Goal: Obtain resource: Download file/media

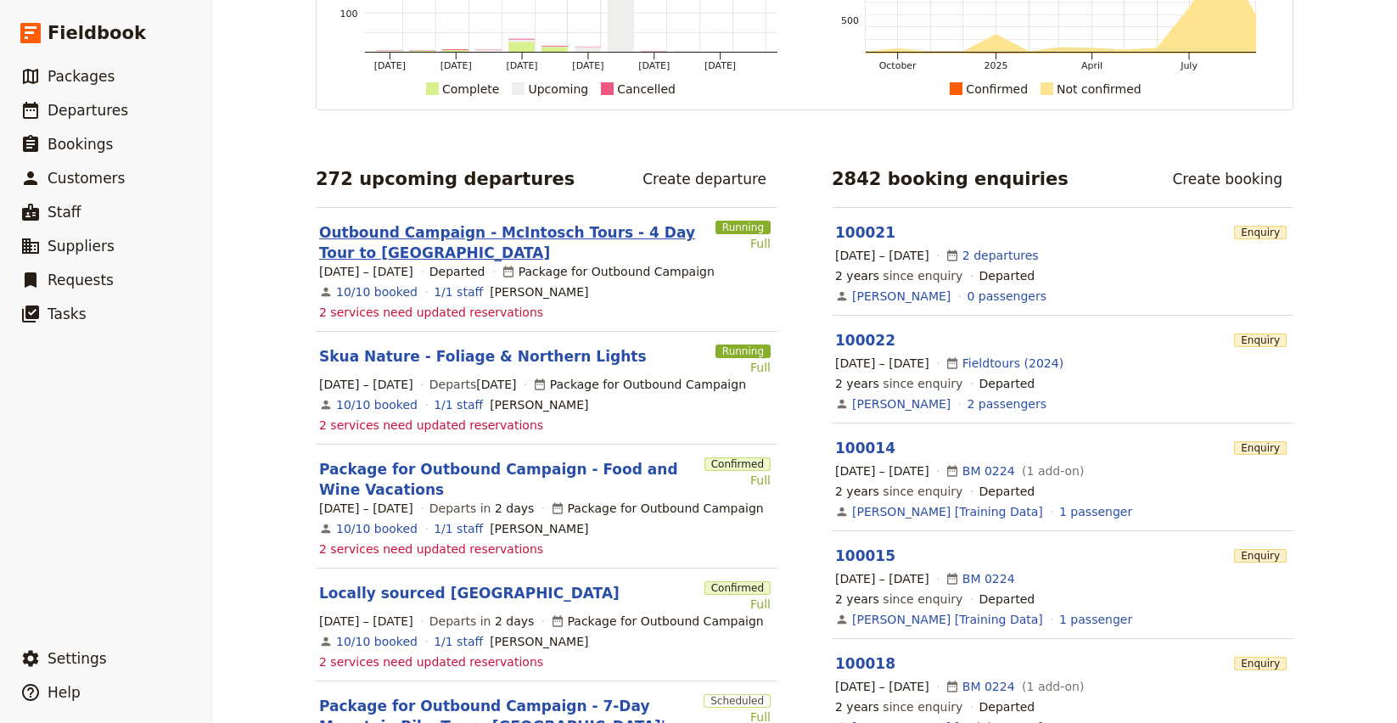
scroll to position [181, 0]
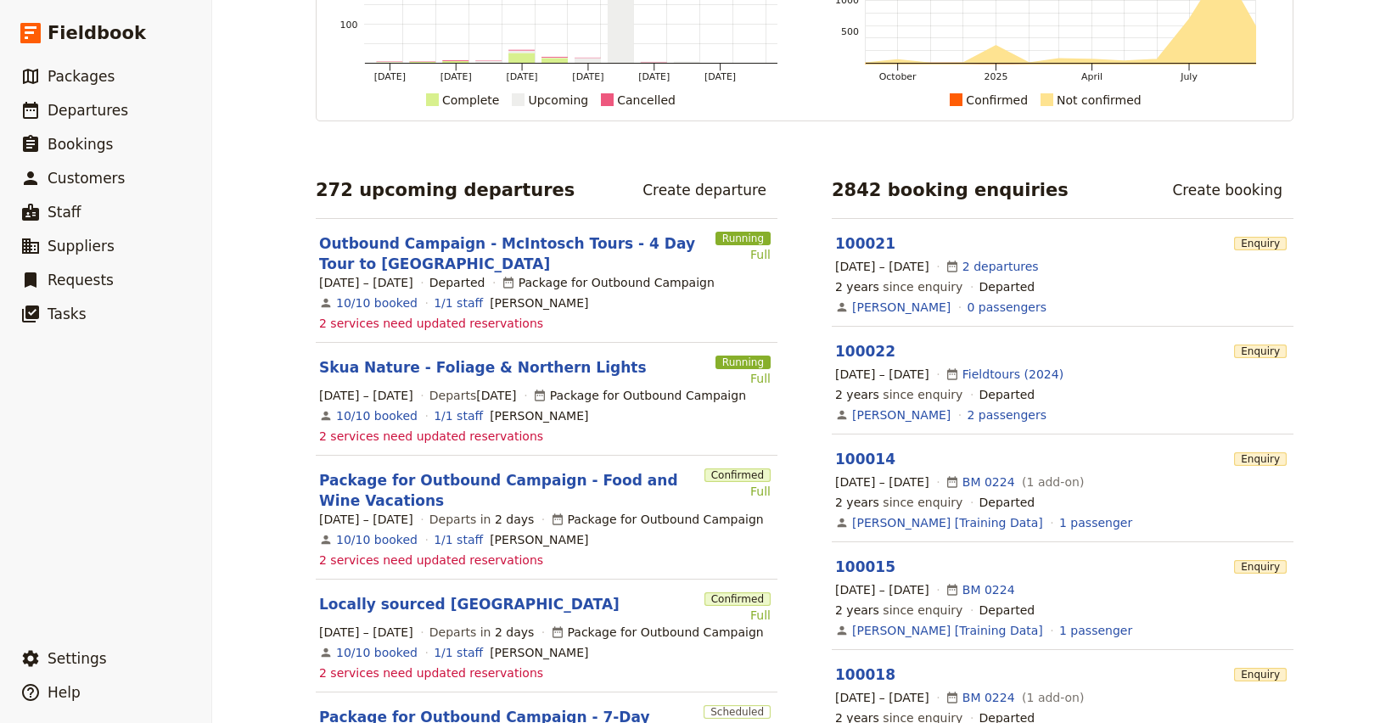
drag, startPoint x: 454, startPoint y: 238, endPoint x: 647, endPoint y: 285, distance: 198.4
click at [454, 238] on link "Outbound Campaign - McIntosch Tours - 4 Day Tour to [GEOGRAPHIC_DATA]" at bounding box center [514, 253] width 390 height 41
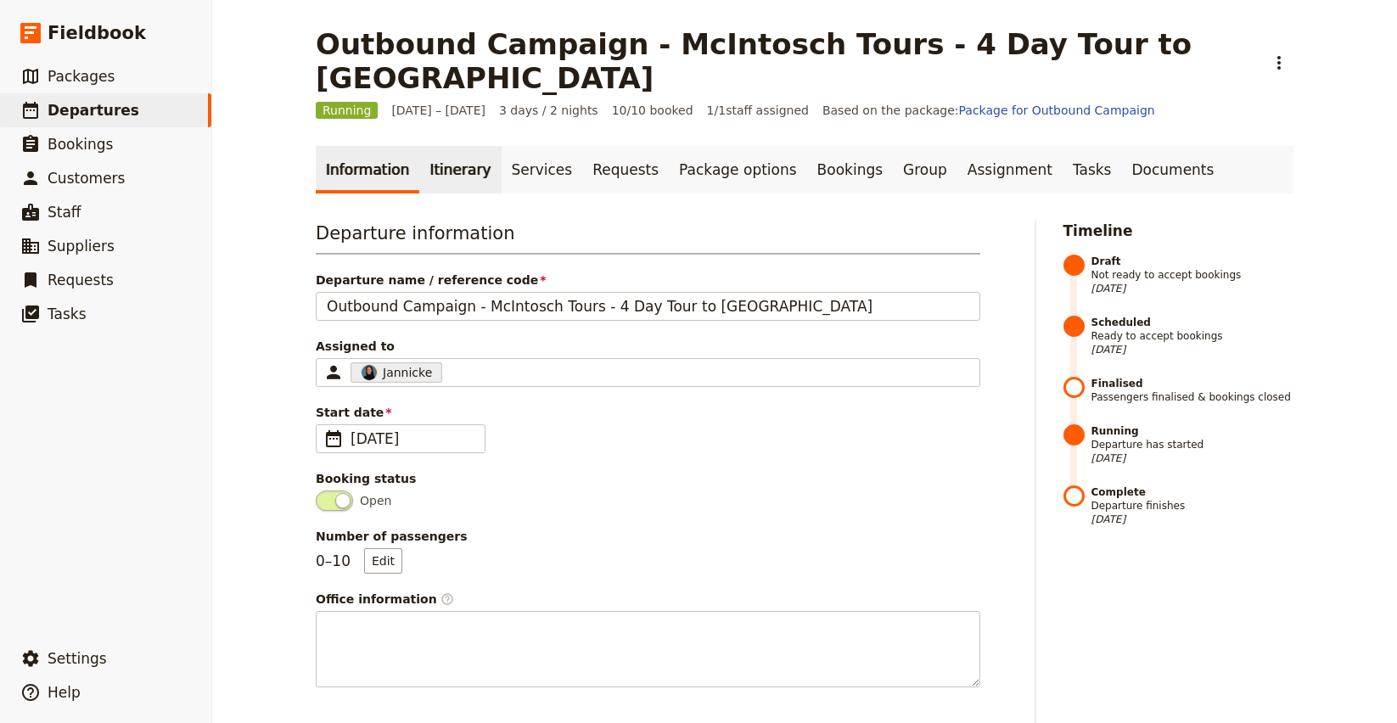
click at [433, 147] on link "Itinerary" at bounding box center [459, 170] width 81 height 48
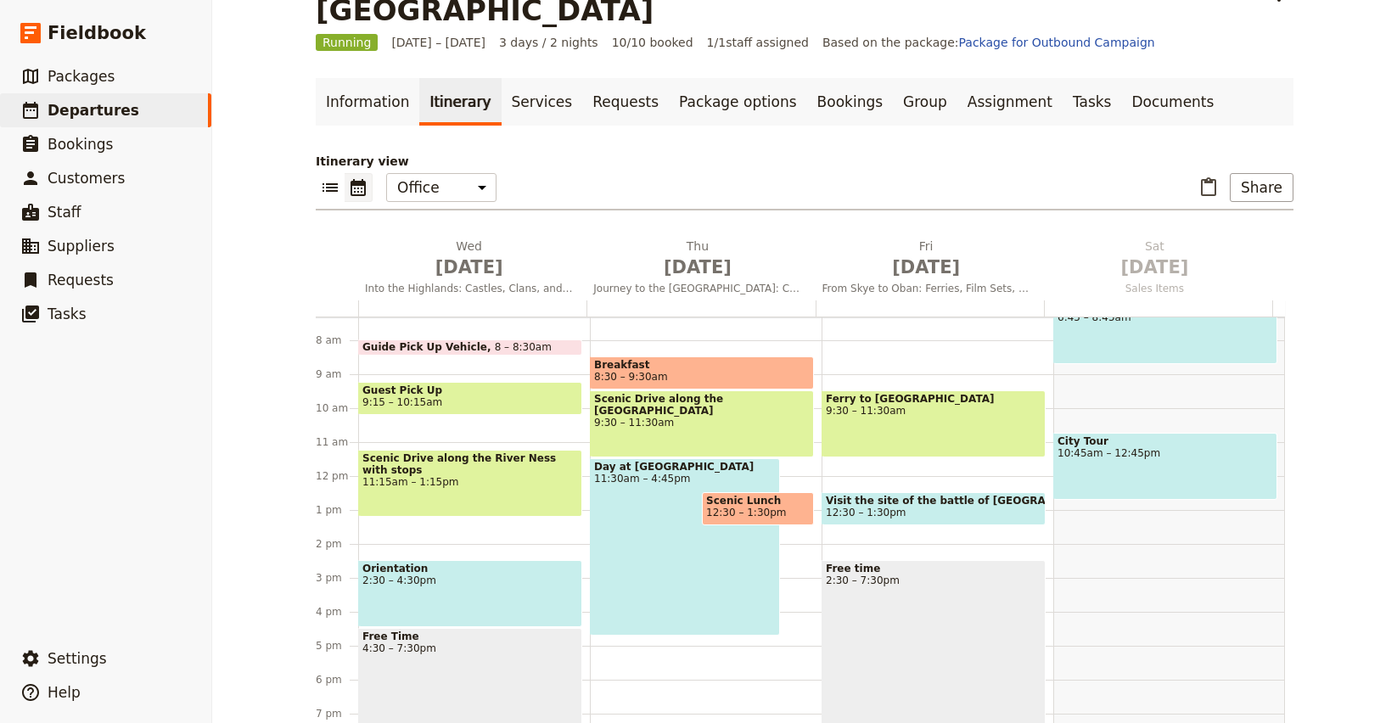
scroll to position [245, 0]
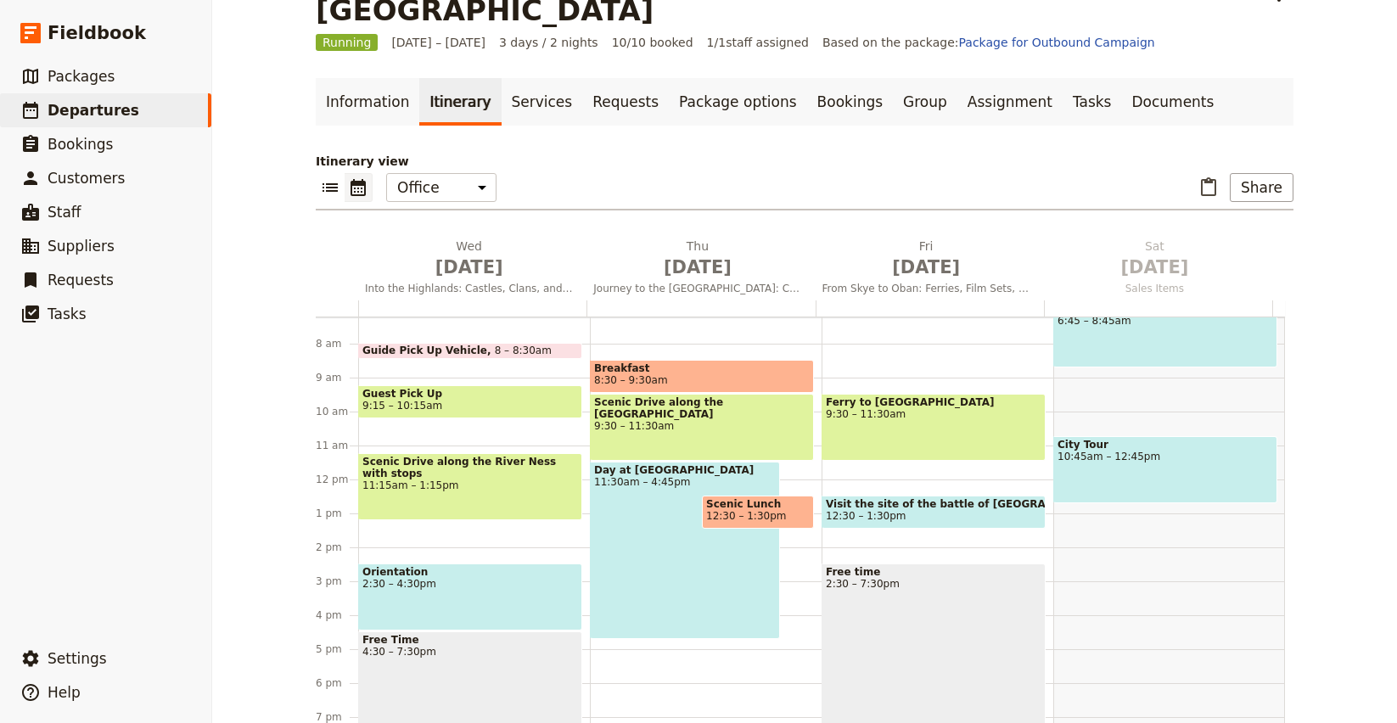
click at [1317, 358] on div "Outbound Campaign - McIntosch Tours - 4 Day Tour to Isle of Skye ​ Running 10 –…" at bounding box center [804, 361] width 1185 height 723
click at [681, 394] on div "Scenic Drive along the Loch Ness 9:30 – 11:30am" at bounding box center [702, 427] width 224 height 67
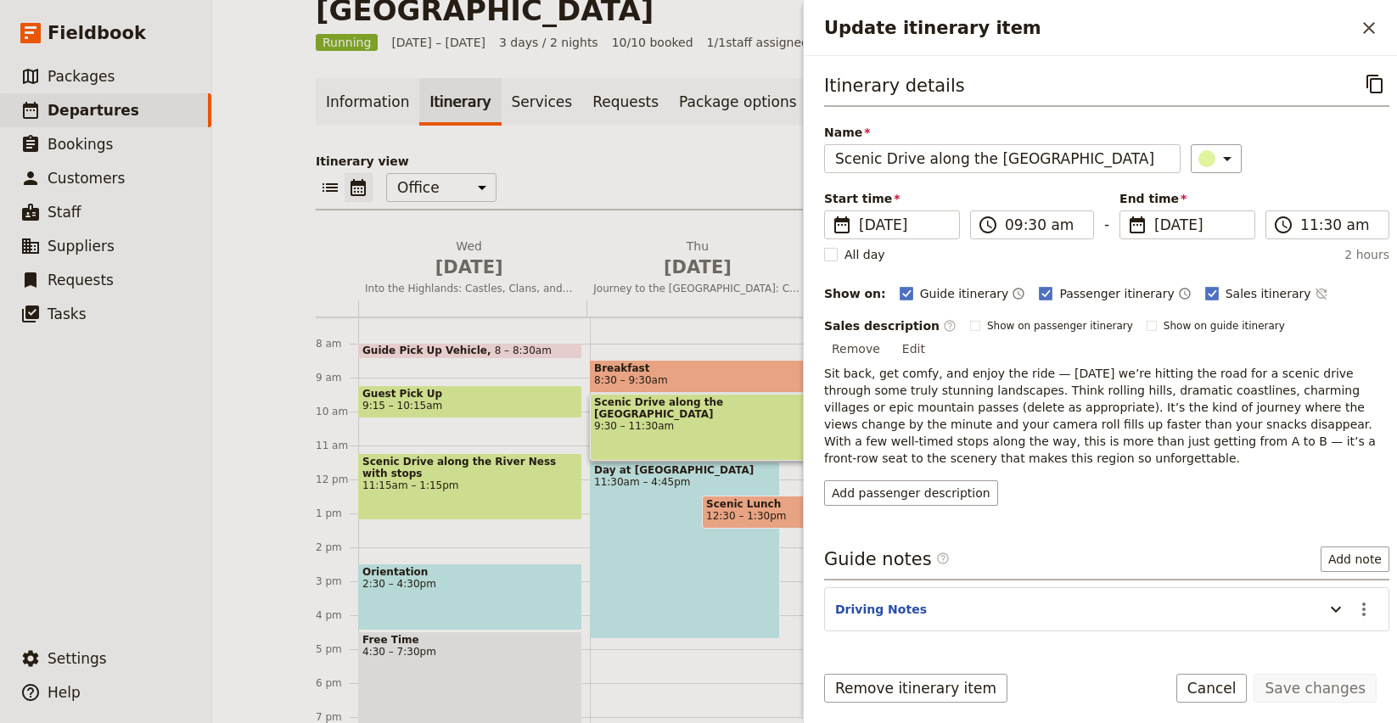
click at [649, 173] on div "​ ​ Office Guide Passenger Sales ​ Share" at bounding box center [805, 191] width 978 height 37
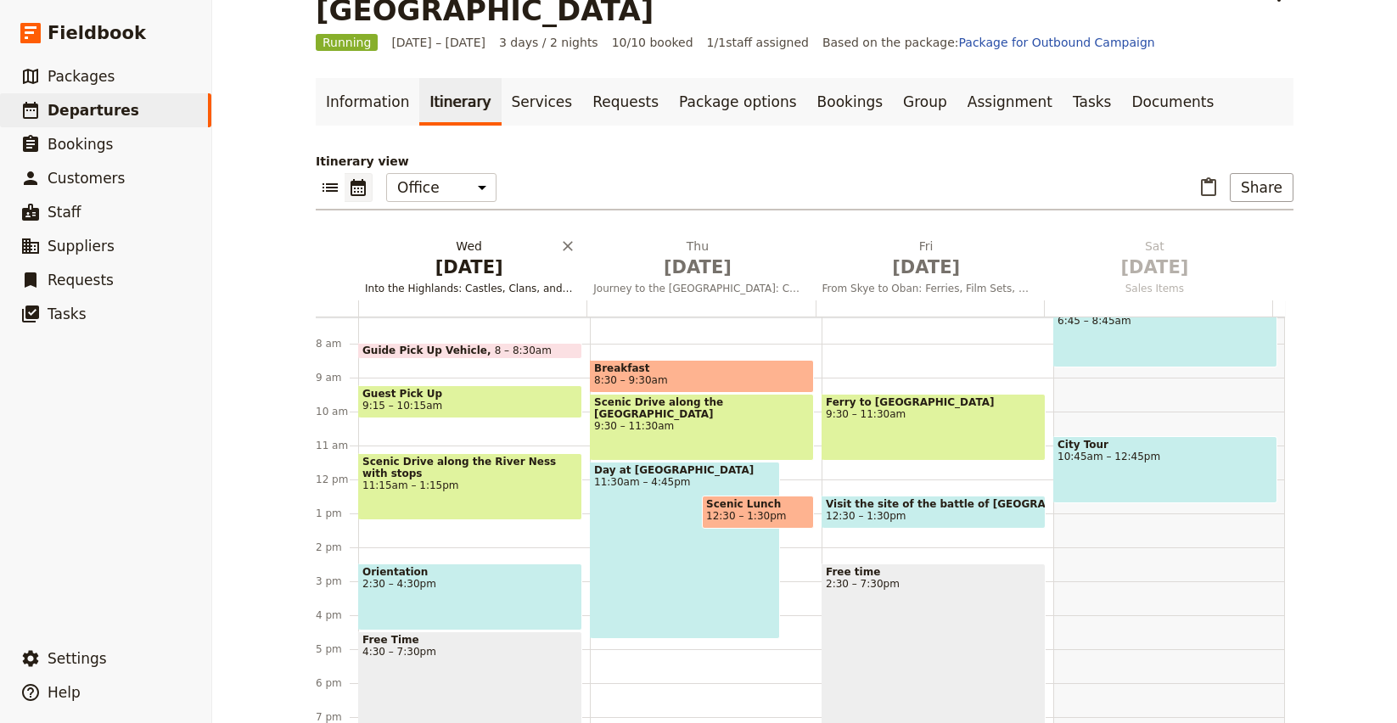
click at [490, 255] on span "Sep 10" at bounding box center [469, 267] width 208 height 25
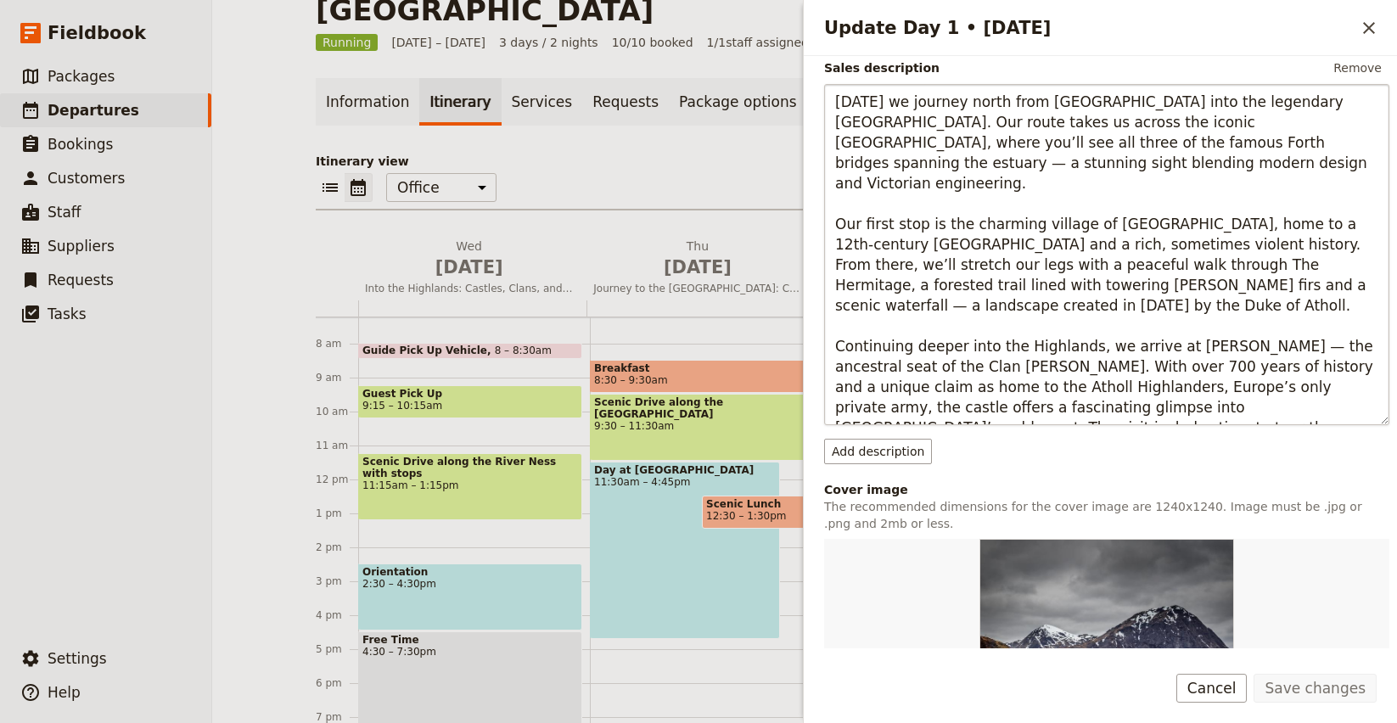
scroll to position [166, 0]
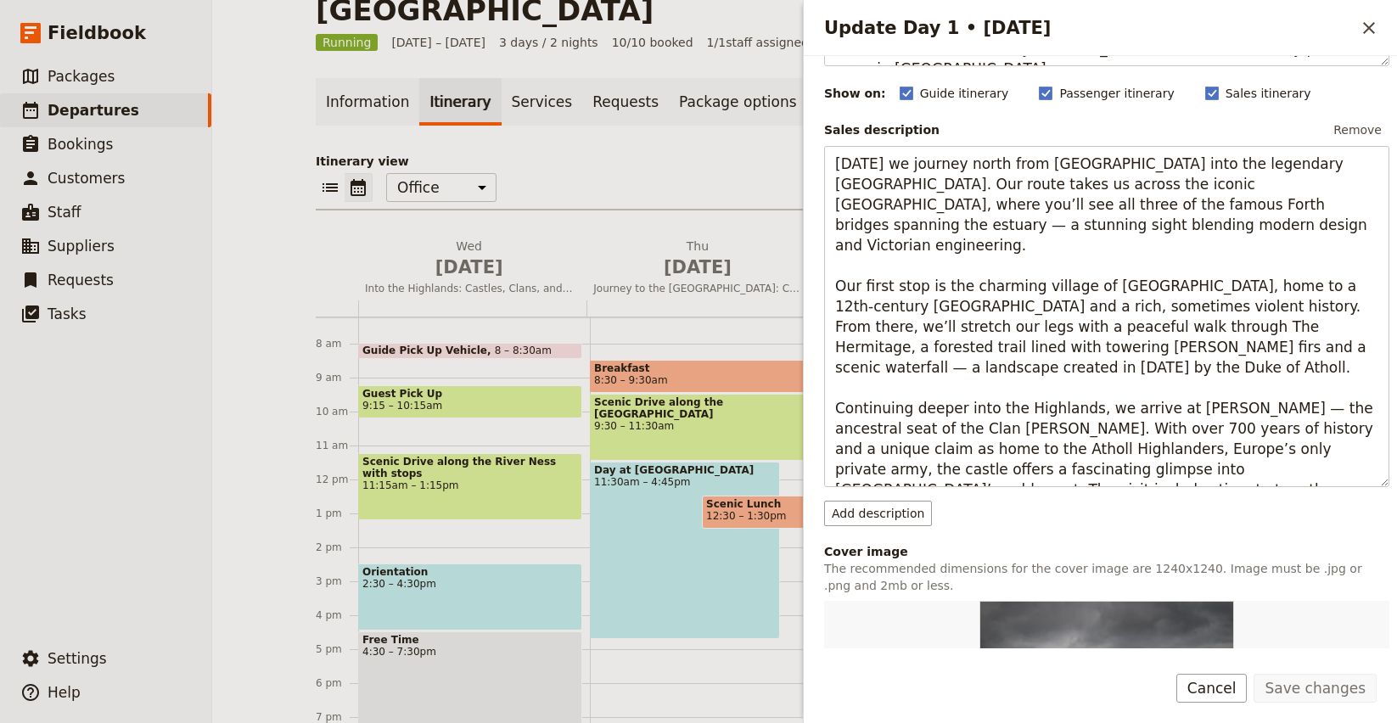
click at [580, 105] on div "Information Itinerary Services Requests Package options Bookings Group Assignme…" at bounding box center [805, 404] width 978 height 652
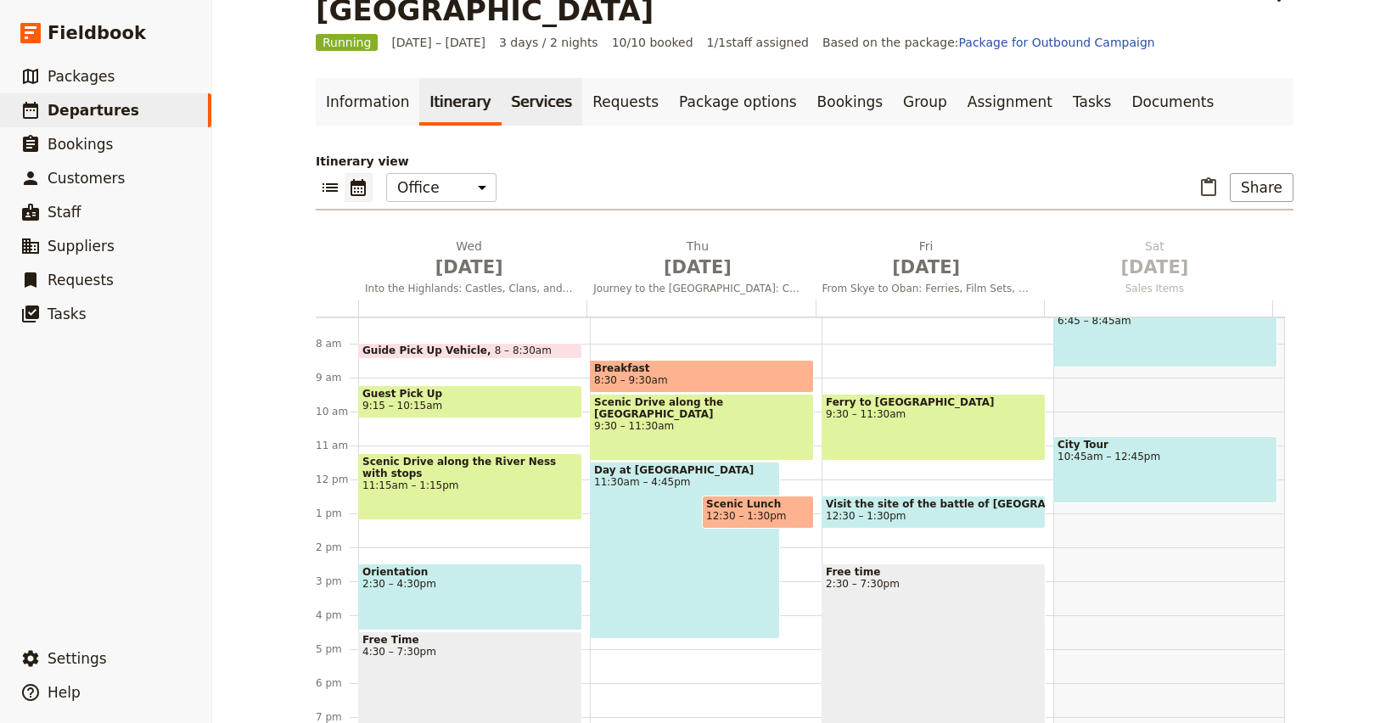
drag, startPoint x: 522, startPoint y: 75, endPoint x: 536, endPoint y: 103, distance: 31.1
click at [523, 78] on link "Services" at bounding box center [542, 102] width 81 height 48
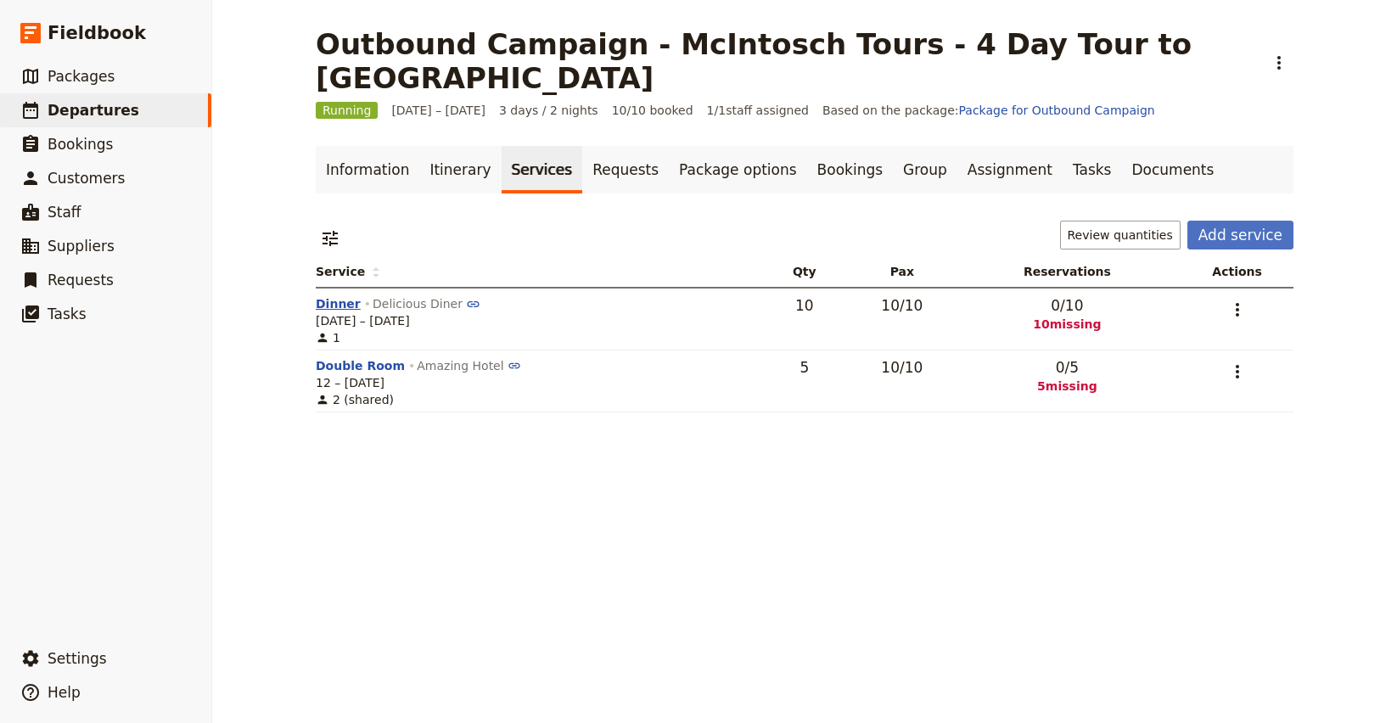
drag, startPoint x: 327, startPoint y: 270, endPoint x: 631, endPoint y: 312, distance: 306.8
click at [326, 295] on button "Dinner" at bounding box center [338, 303] width 45 height 17
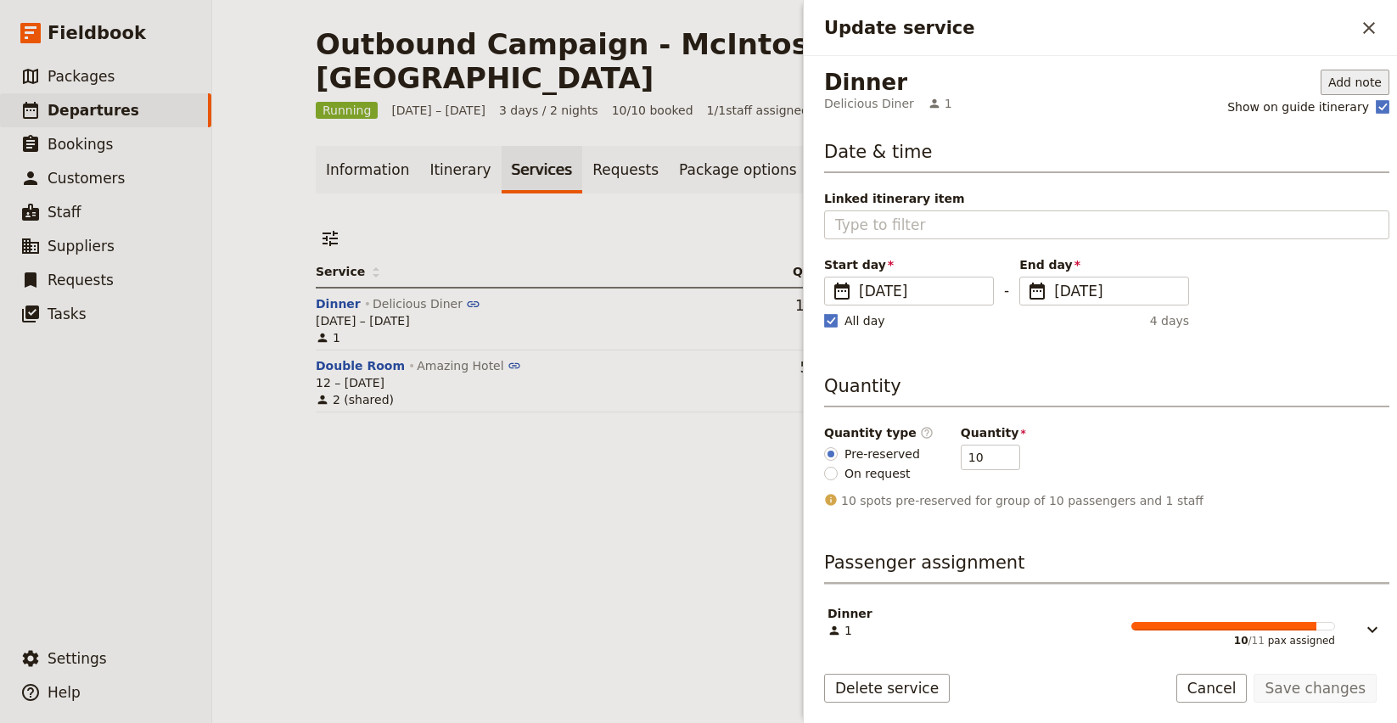
click at [1332, 83] on button "Add note" at bounding box center [1355, 82] width 69 height 25
click at [1273, 115] on span "Guide note" at bounding box center [1245, 117] width 65 height 17
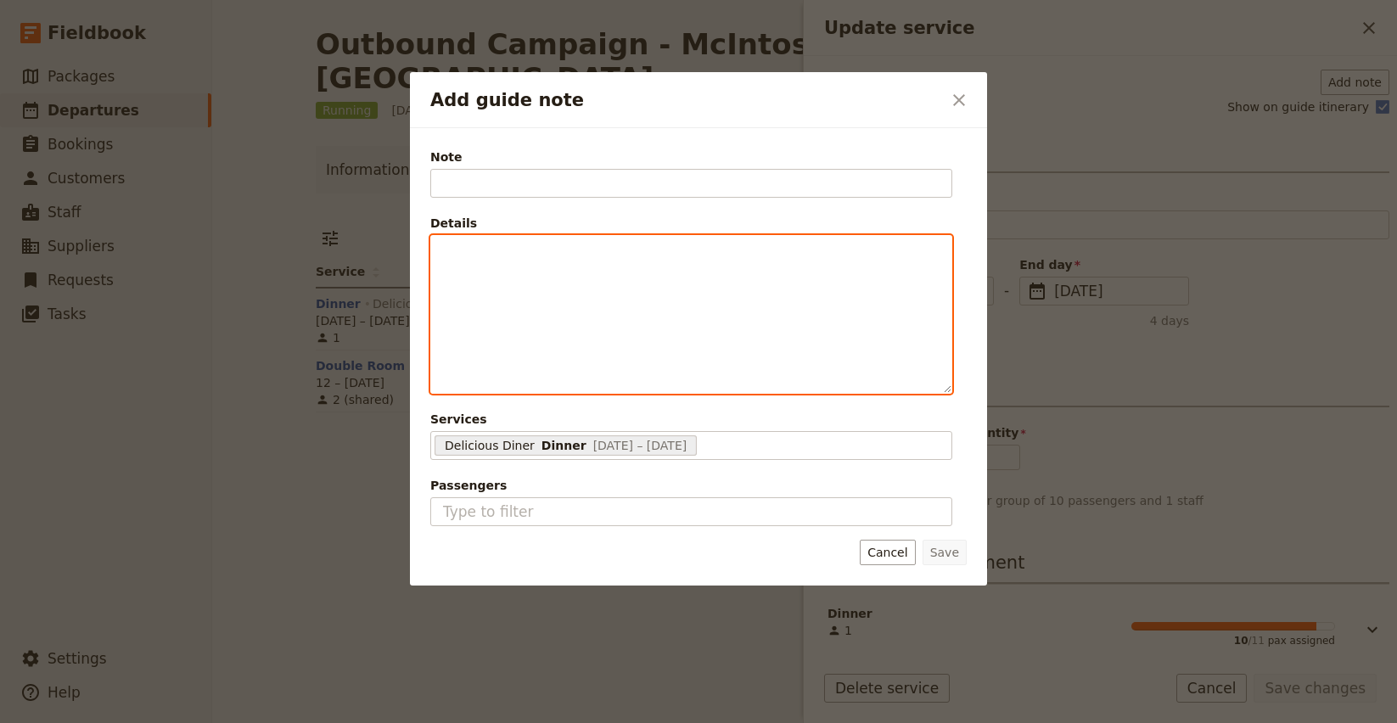
click at [614, 286] on div "Add guide note" at bounding box center [691, 314] width 520 height 157
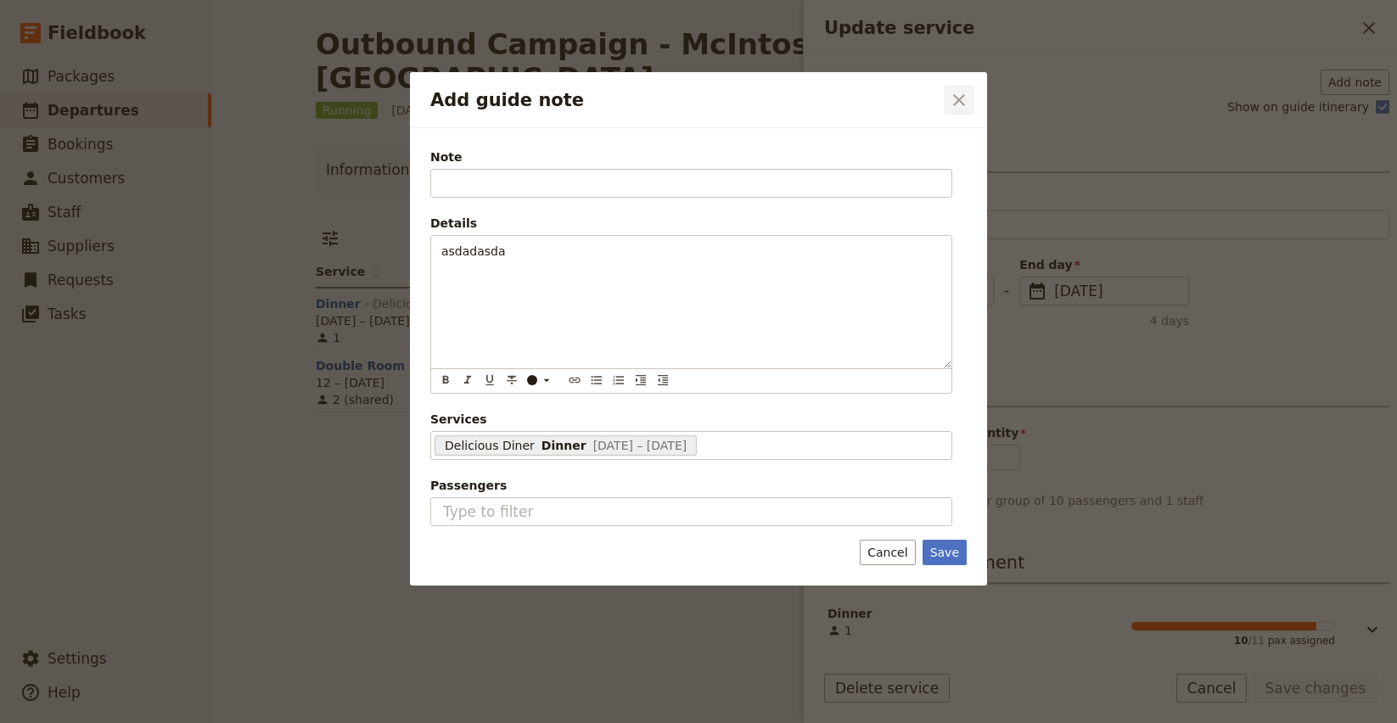
click at [951, 104] on icon "Close dialog" at bounding box center [959, 100] width 20 height 20
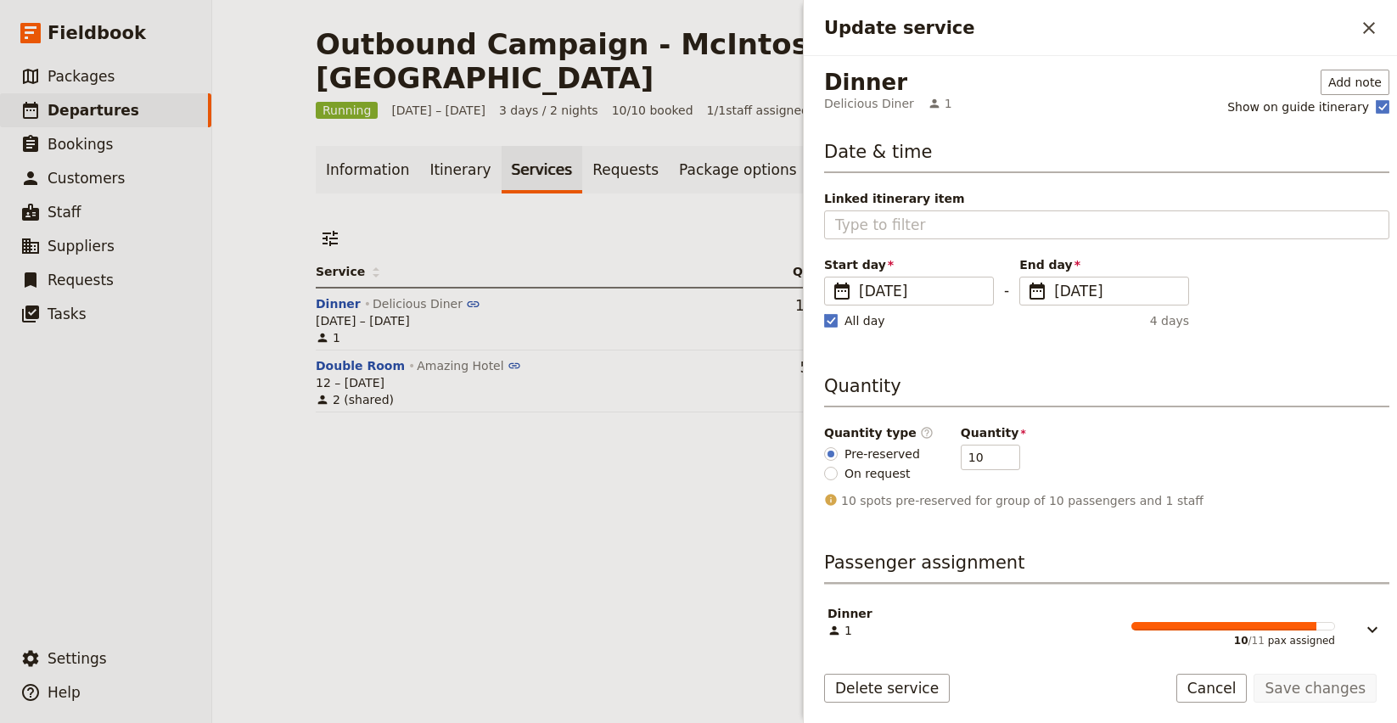
drag, startPoint x: 1360, startPoint y: 20, endPoint x: 758, endPoint y: 107, distance: 608.8
click at [1360, 20] on icon "Close drawer" at bounding box center [1369, 28] width 20 height 20
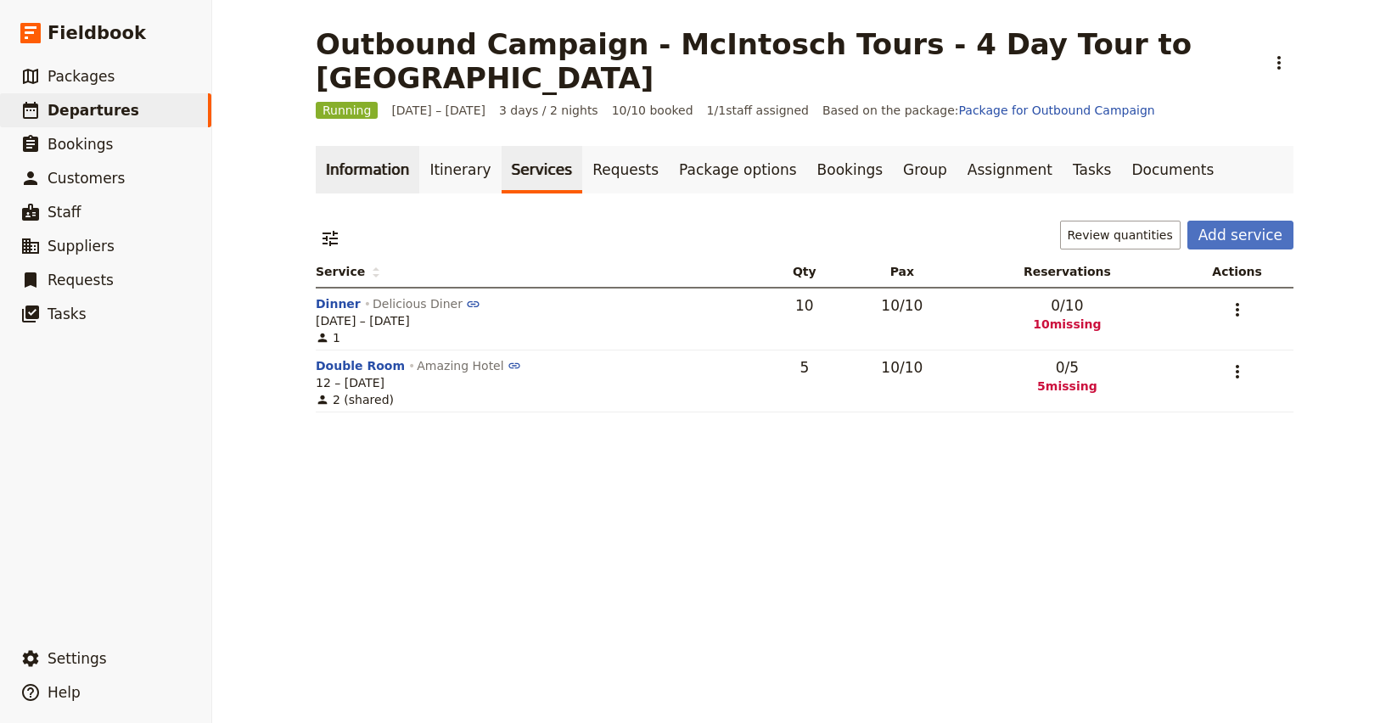
click at [401, 146] on link "Information" at bounding box center [368, 170] width 104 height 48
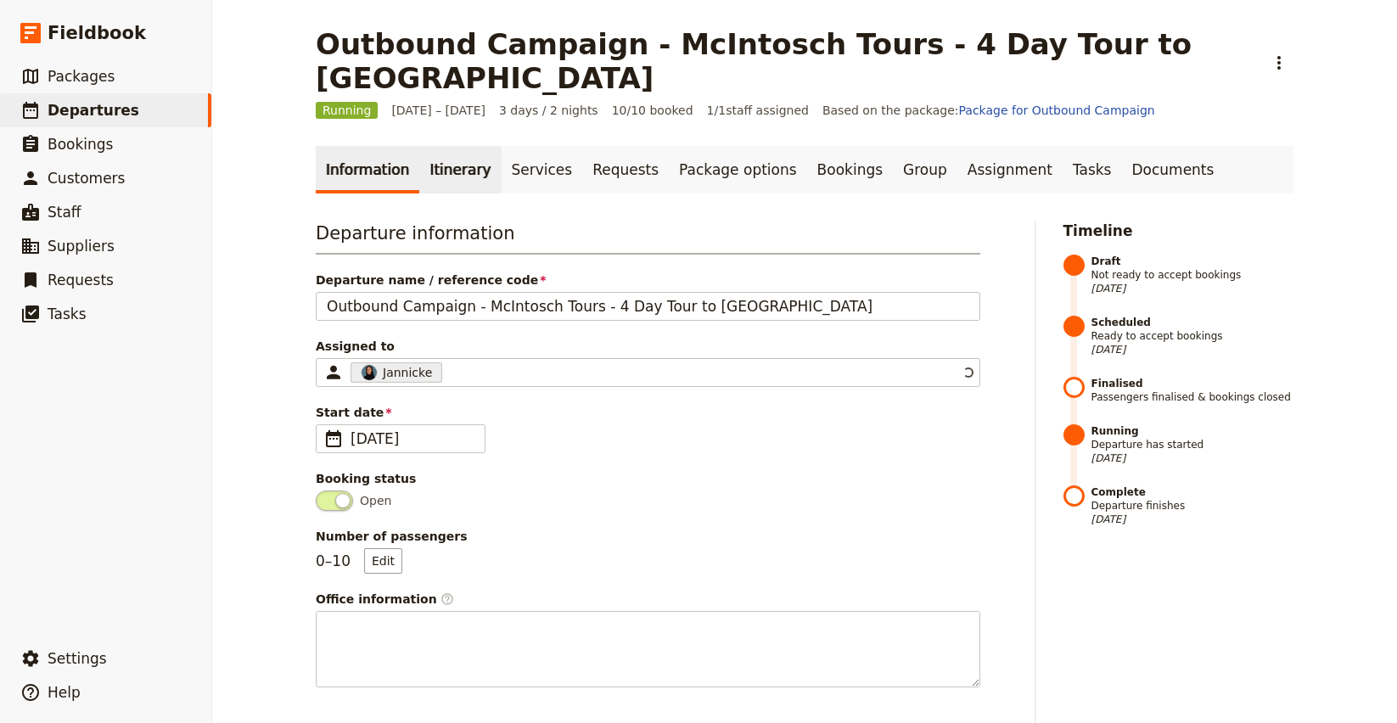
click at [439, 146] on link "Itinerary" at bounding box center [459, 170] width 81 height 48
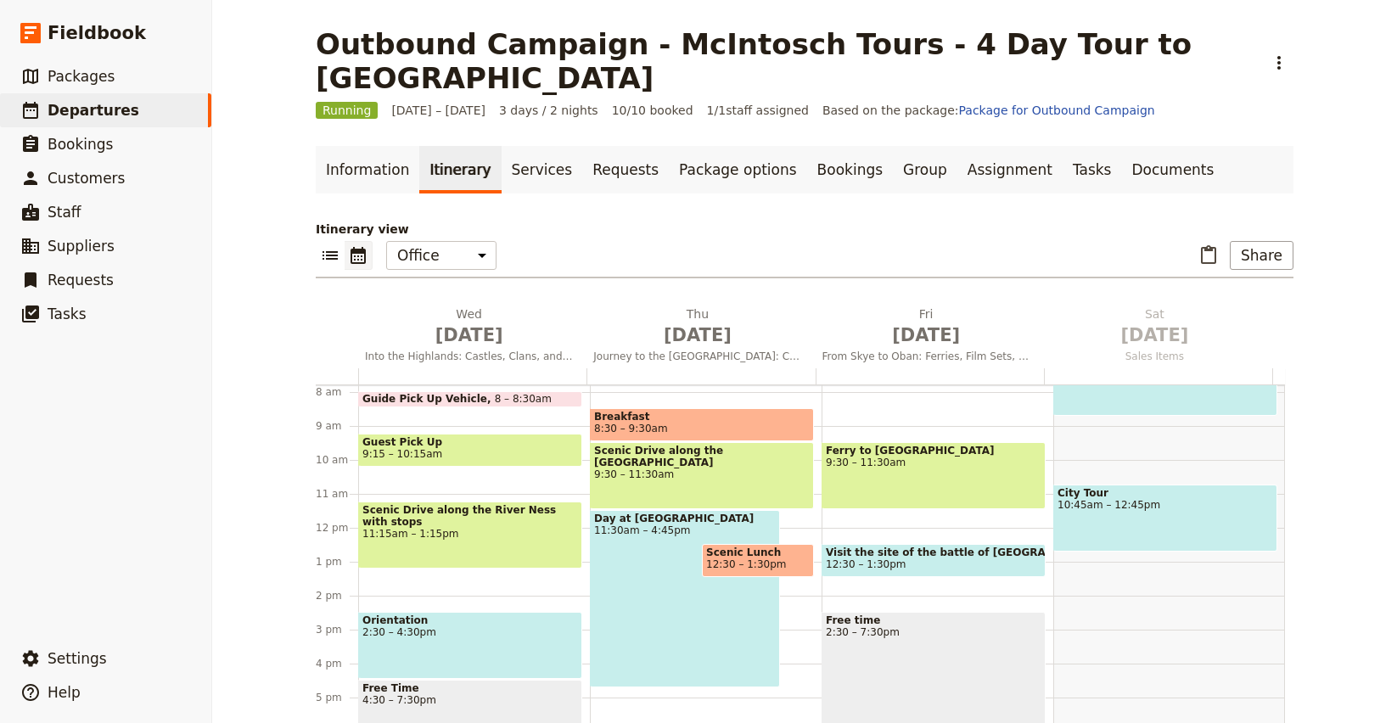
scroll to position [249, 0]
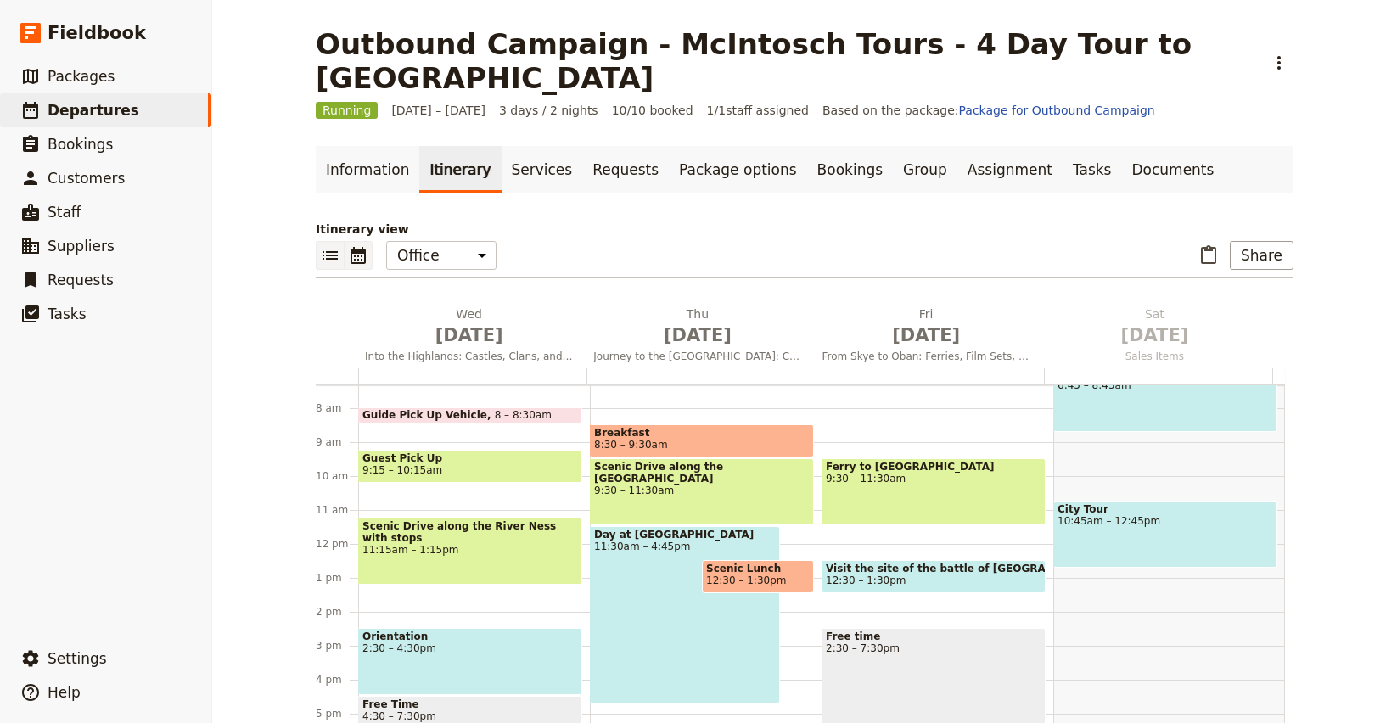
click at [320, 245] on icon "List view" at bounding box center [330, 255] width 20 height 20
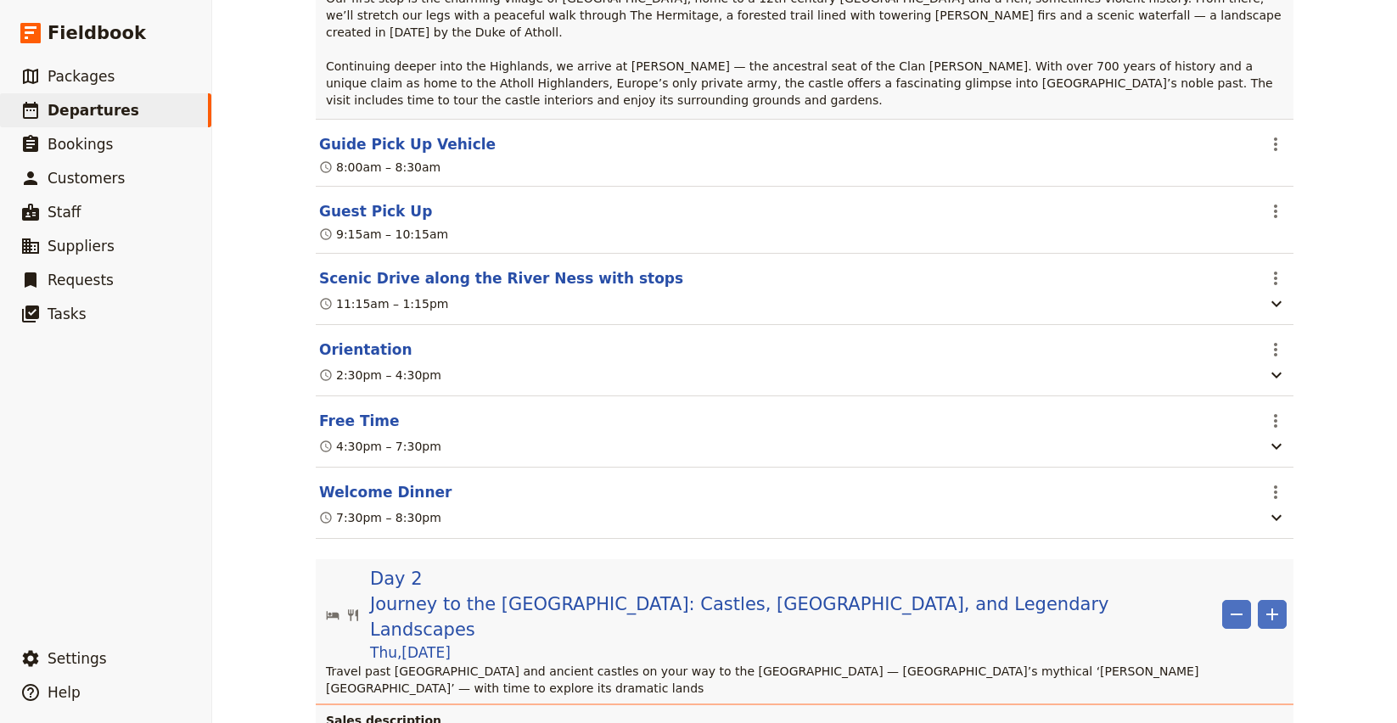
scroll to position [0, 0]
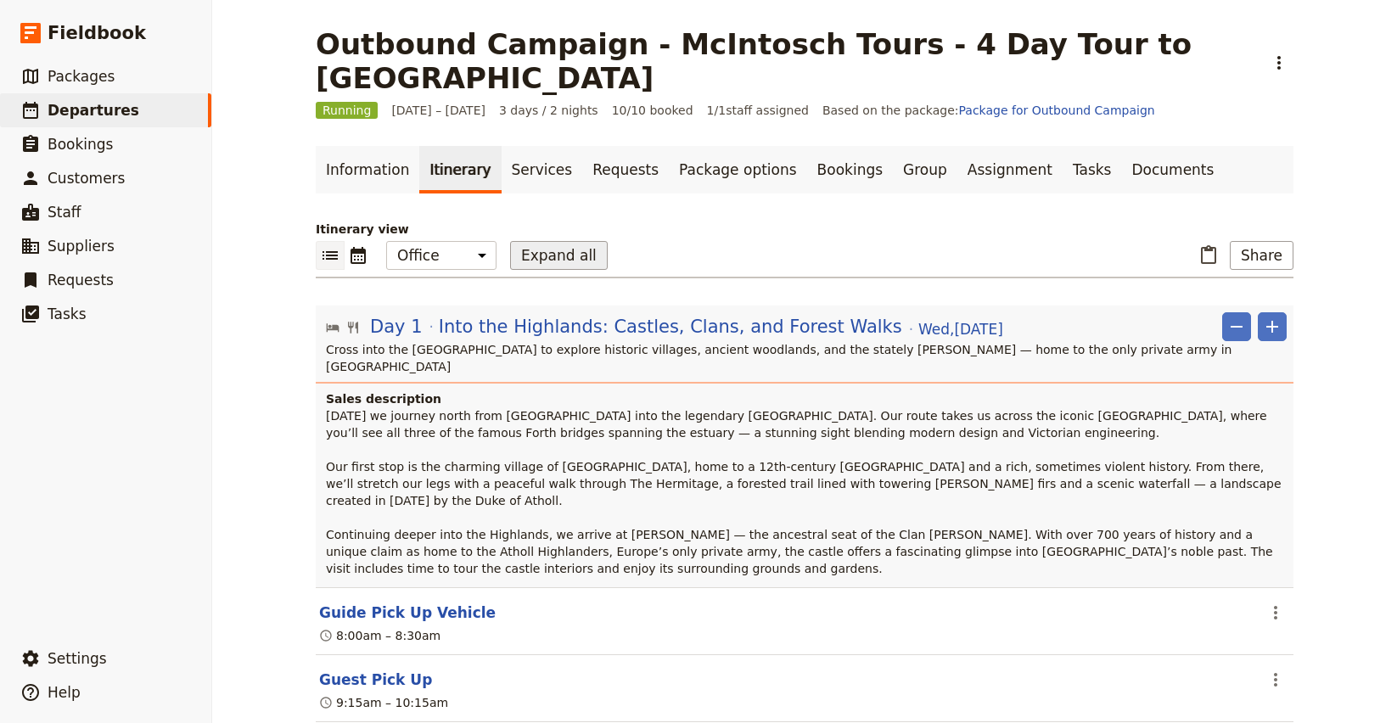
click at [533, 241] on button "Expand all" at bounding box center [559, 255] width 98 height 29
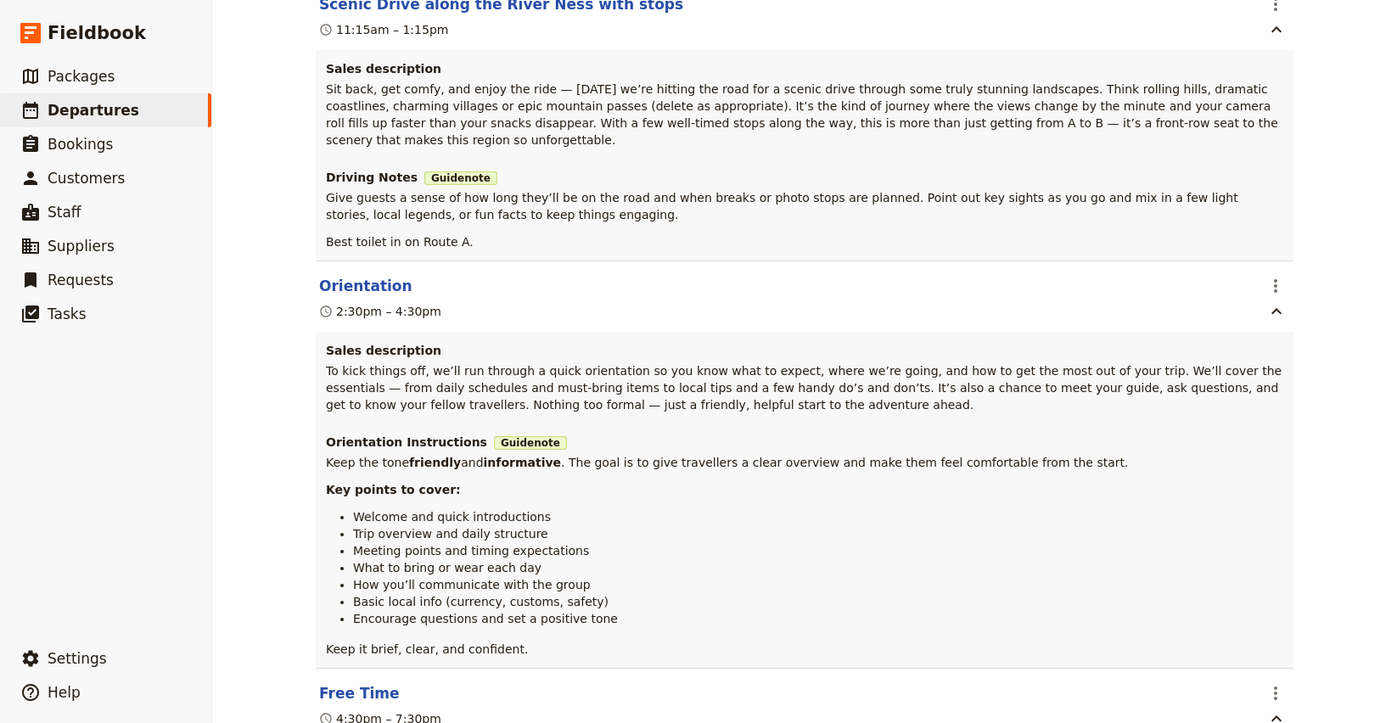
scroll to position [766, 0]
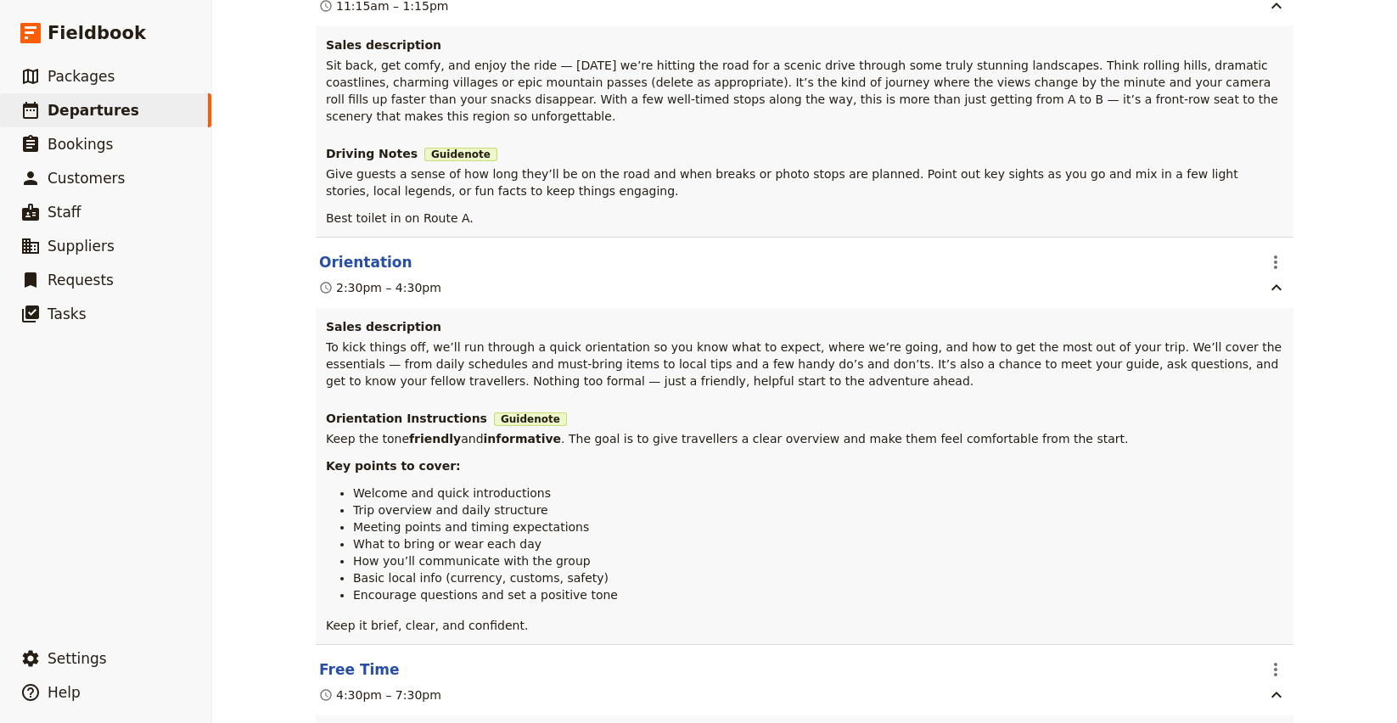
click at [645, 339] on p "To kick things off, we’ll run through a quick orientation so you know what to e…" at bounding box center [804, 364] width 957 height 51
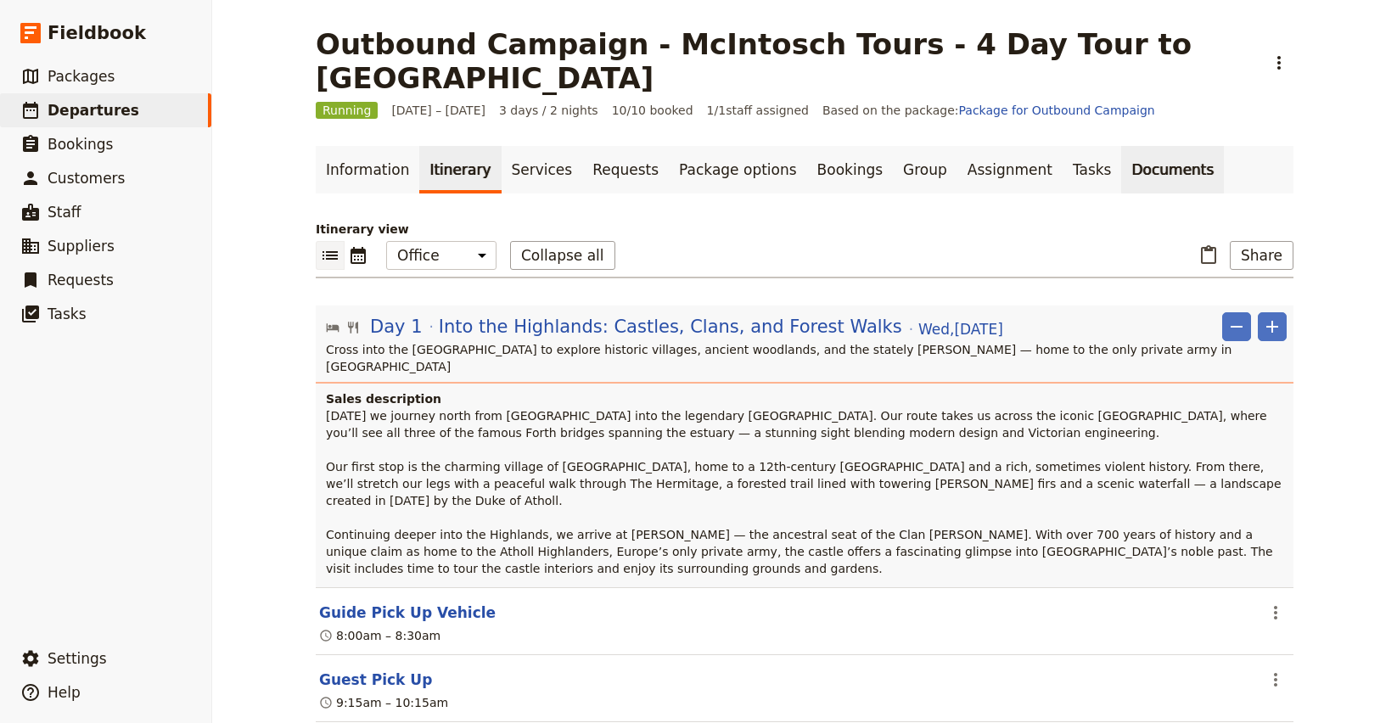
click at [1121, 146] on link "Documents" at bounding box center [1172, 170] width 103 height 48
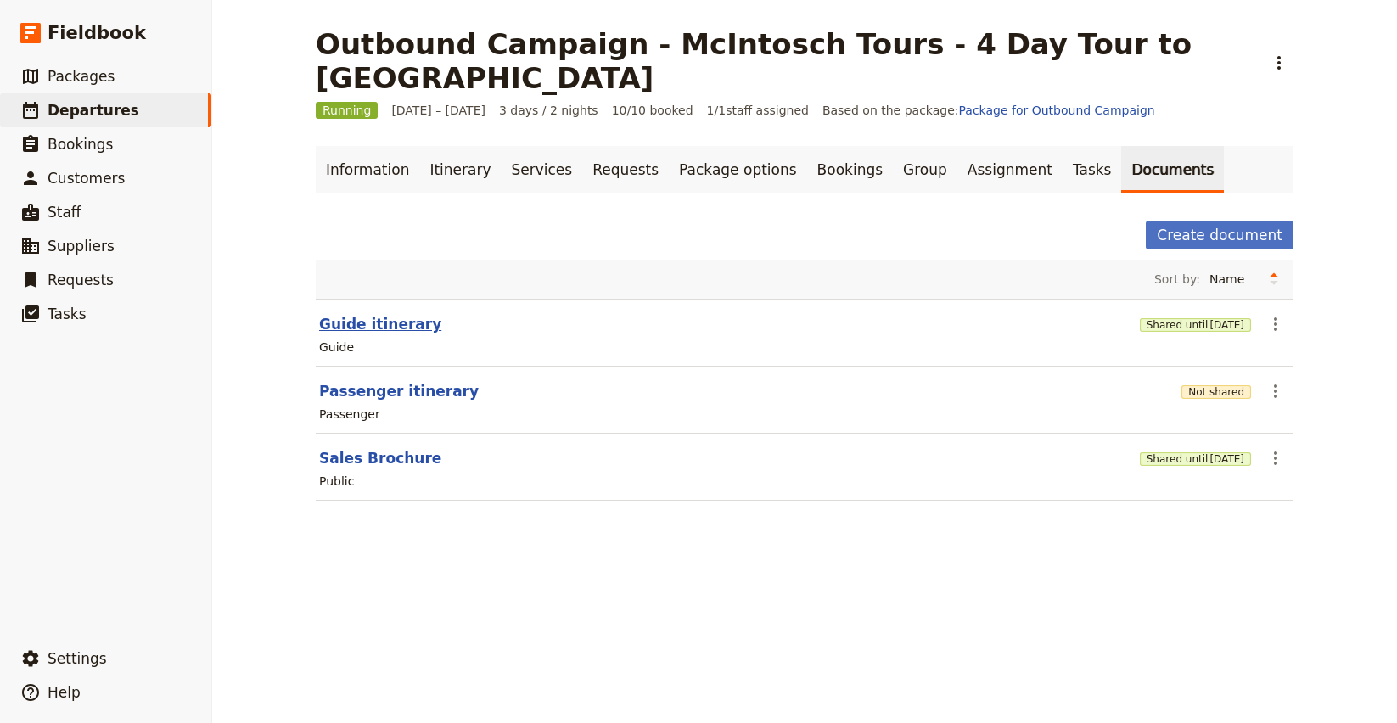
click at [358, 314] on button "Guide itinerary" at bounding box center [380, 324] width 122 height 20
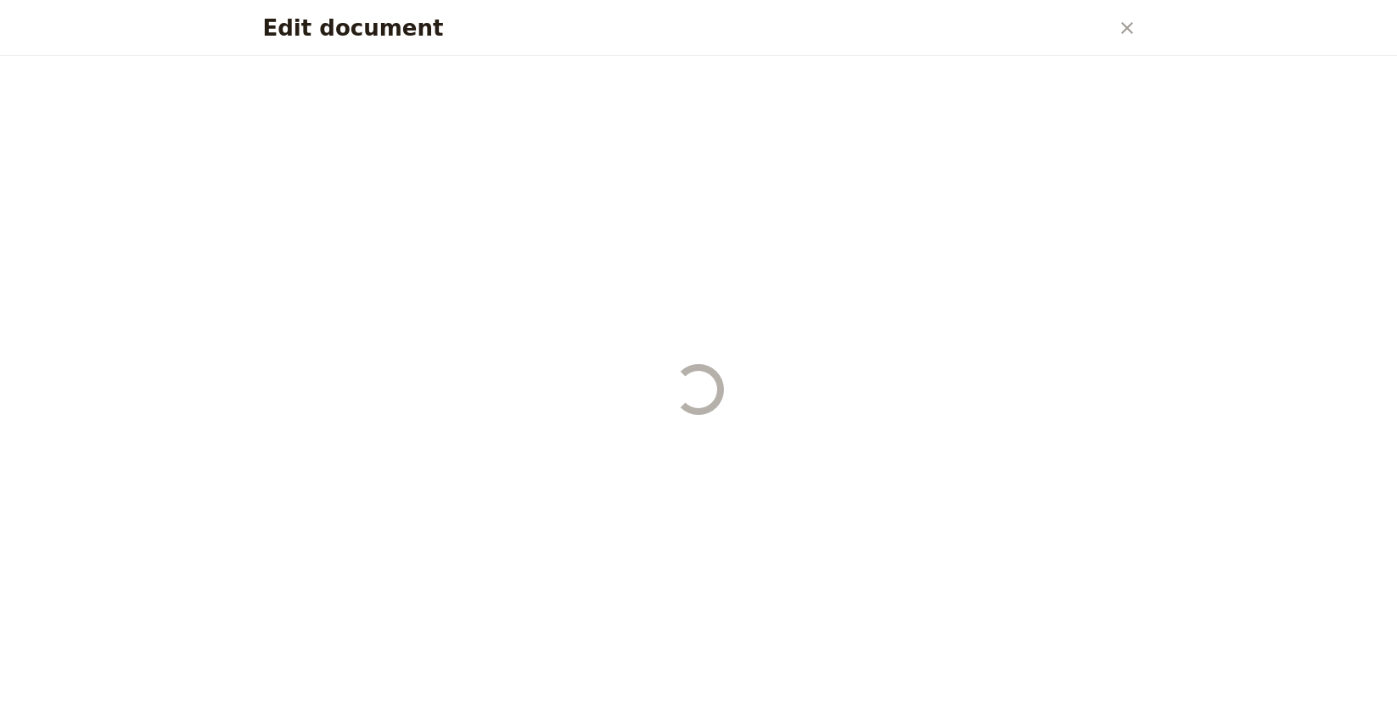
select select "STAFF"
select select "RUN_SHEET"
select select "LARGE"
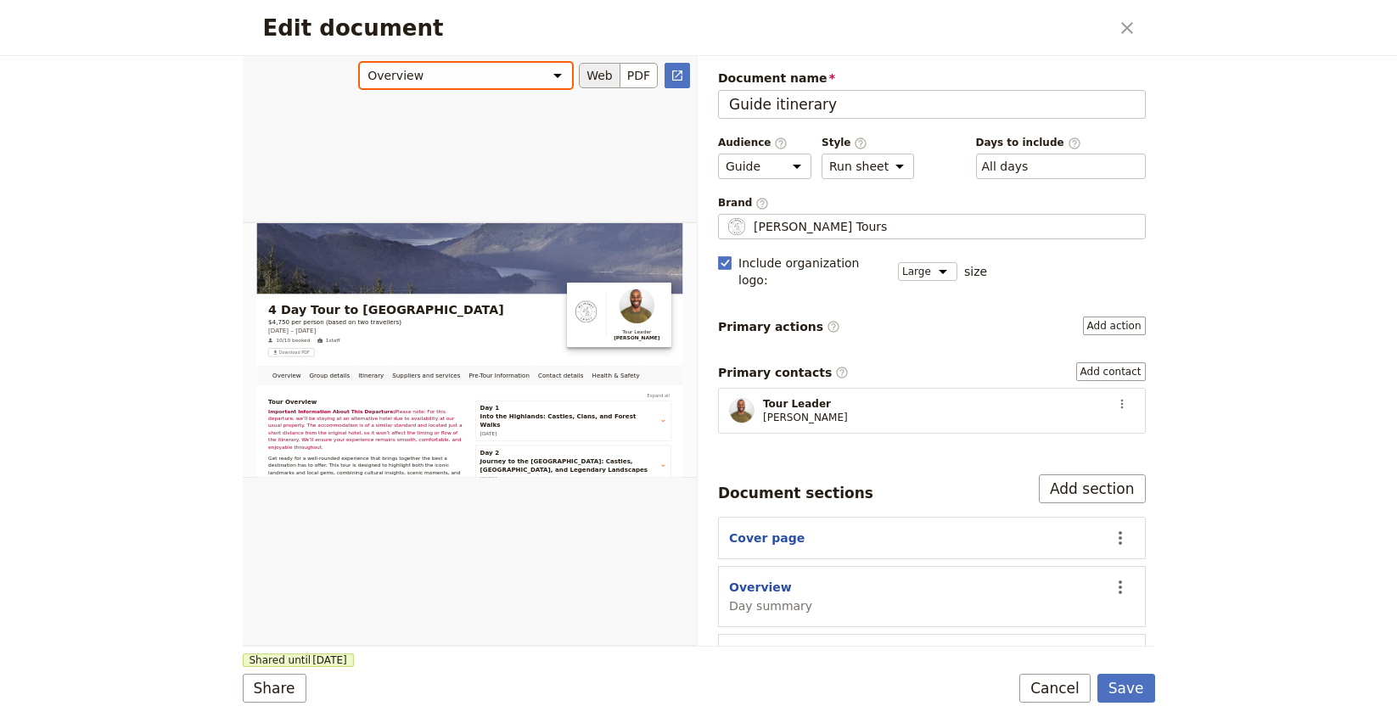
click at [457, 76] on select "Overview Group details Itinerary Suppliers and services Pre-Tour Information Co…" at bounding box center [466, 75] width 212 height 25
select select "6864ba3ca358b9e345cd01bb"
click at [361, 63] on select "Overview Group details Itinerary Suppliers and services Pre-Tour Information Co…" at bounding box center [466, 75] width 212 height 25
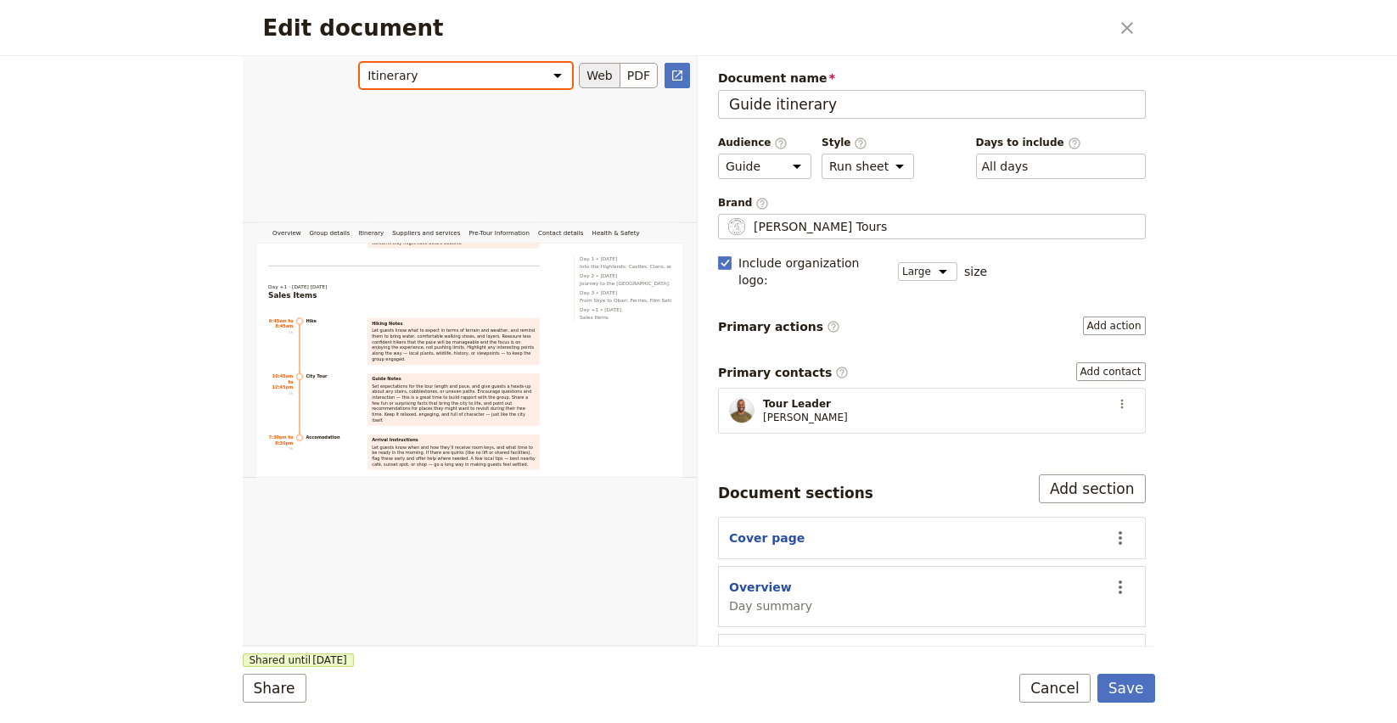
scroll to position [2430, 0]
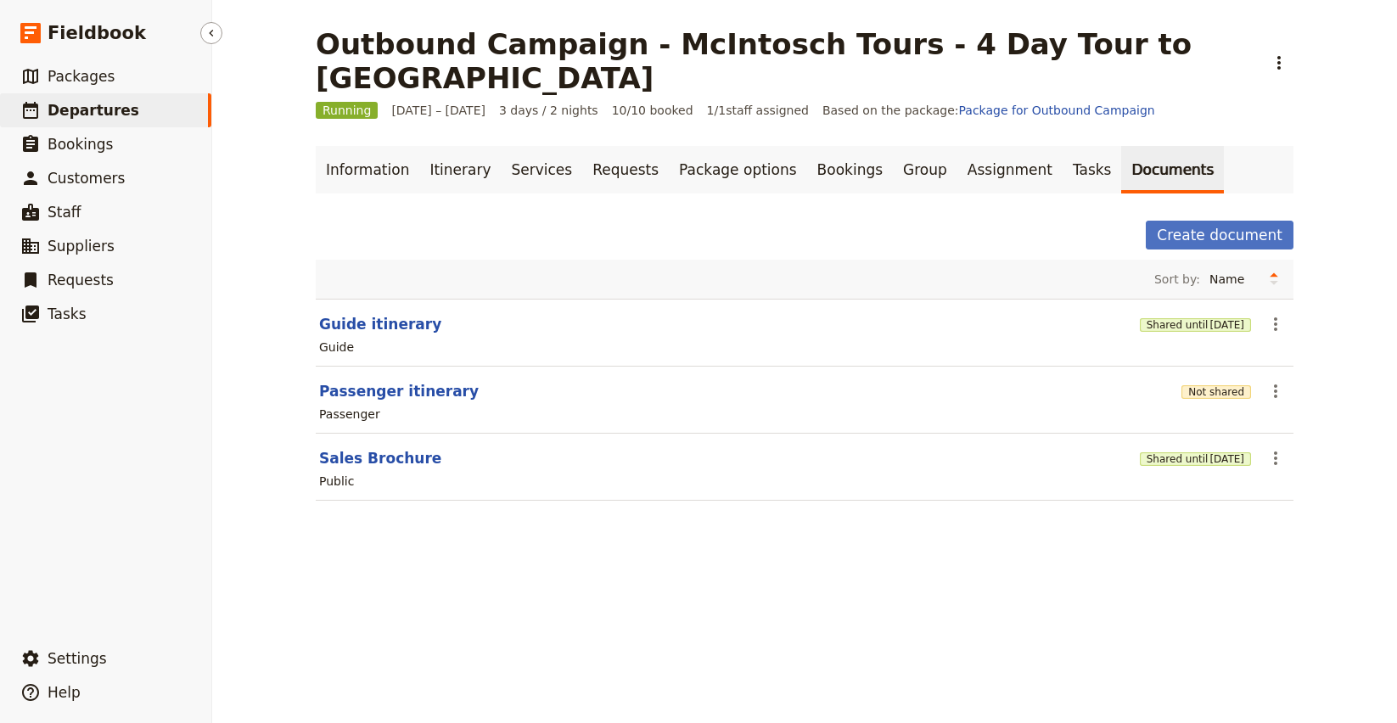
click at [75, 111] on span "Departures" at bounding box center [94, 110] width 92 height 17
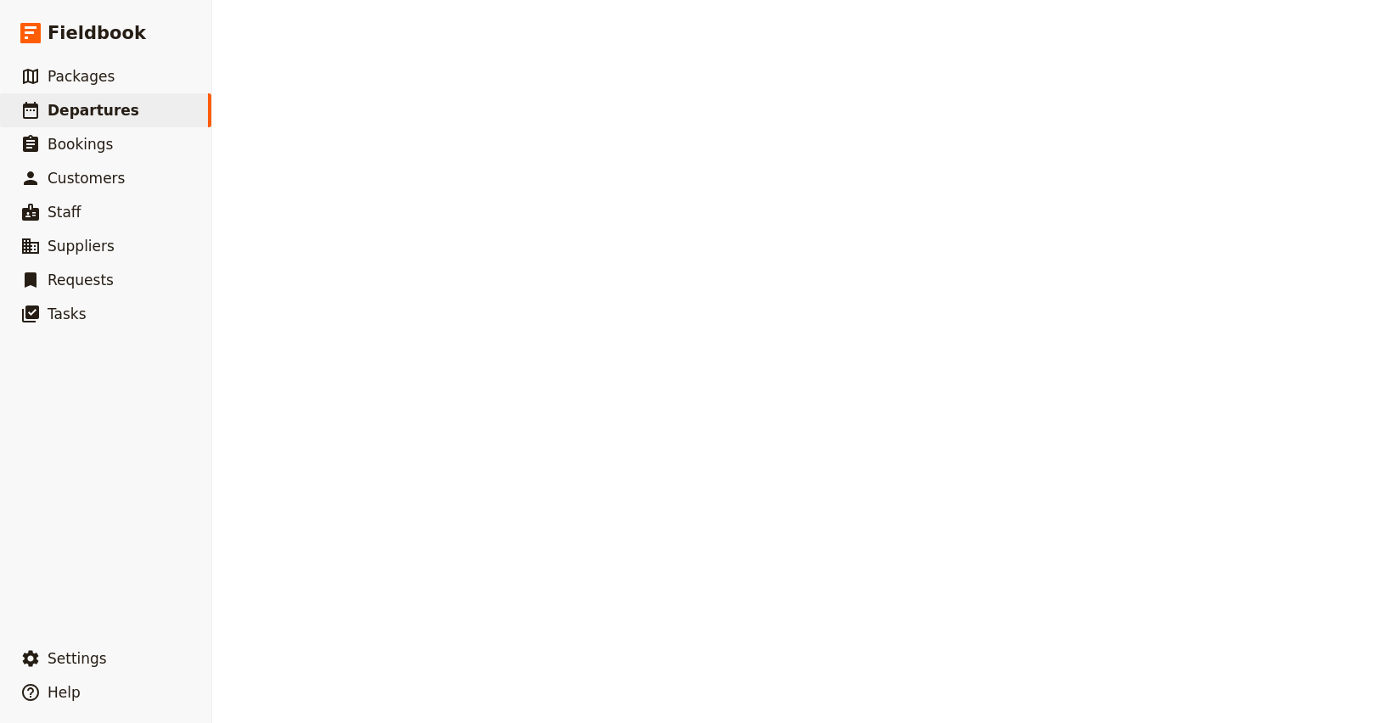
select select "CREATED_AT"
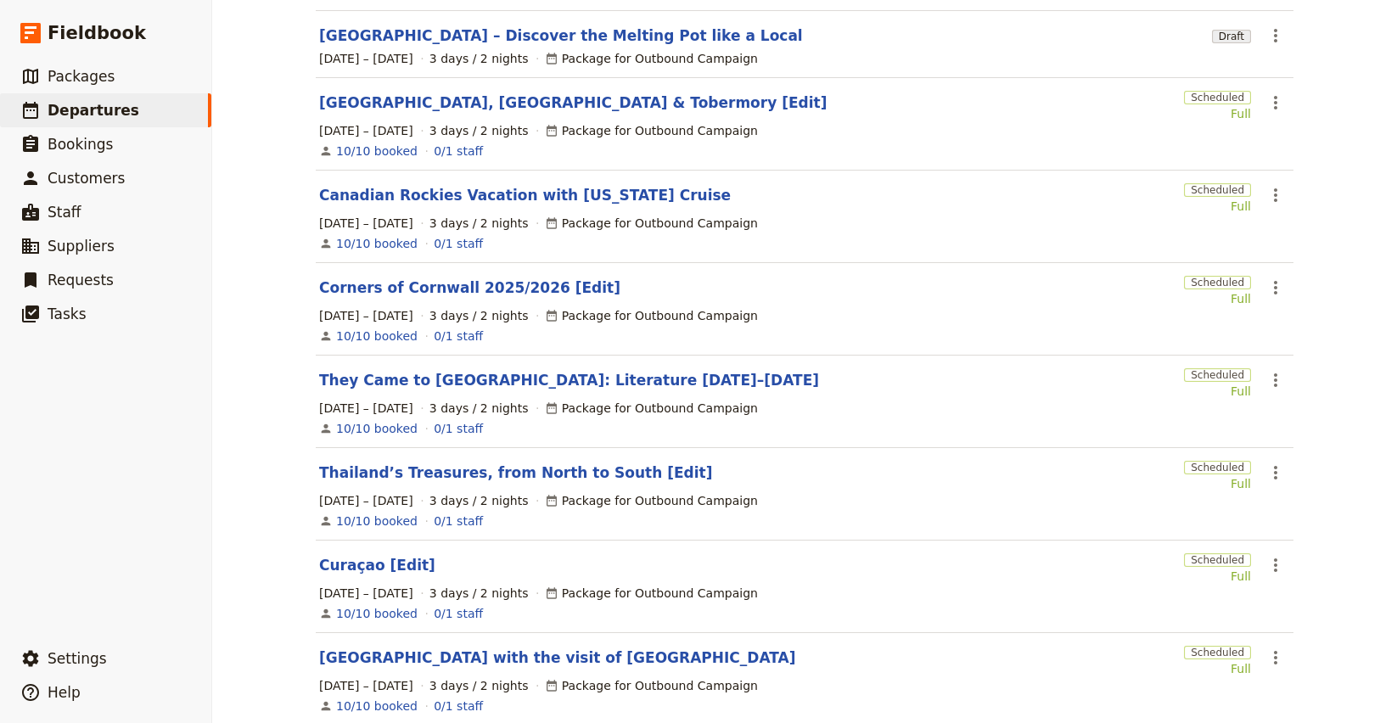
scroll to position [405, 0]
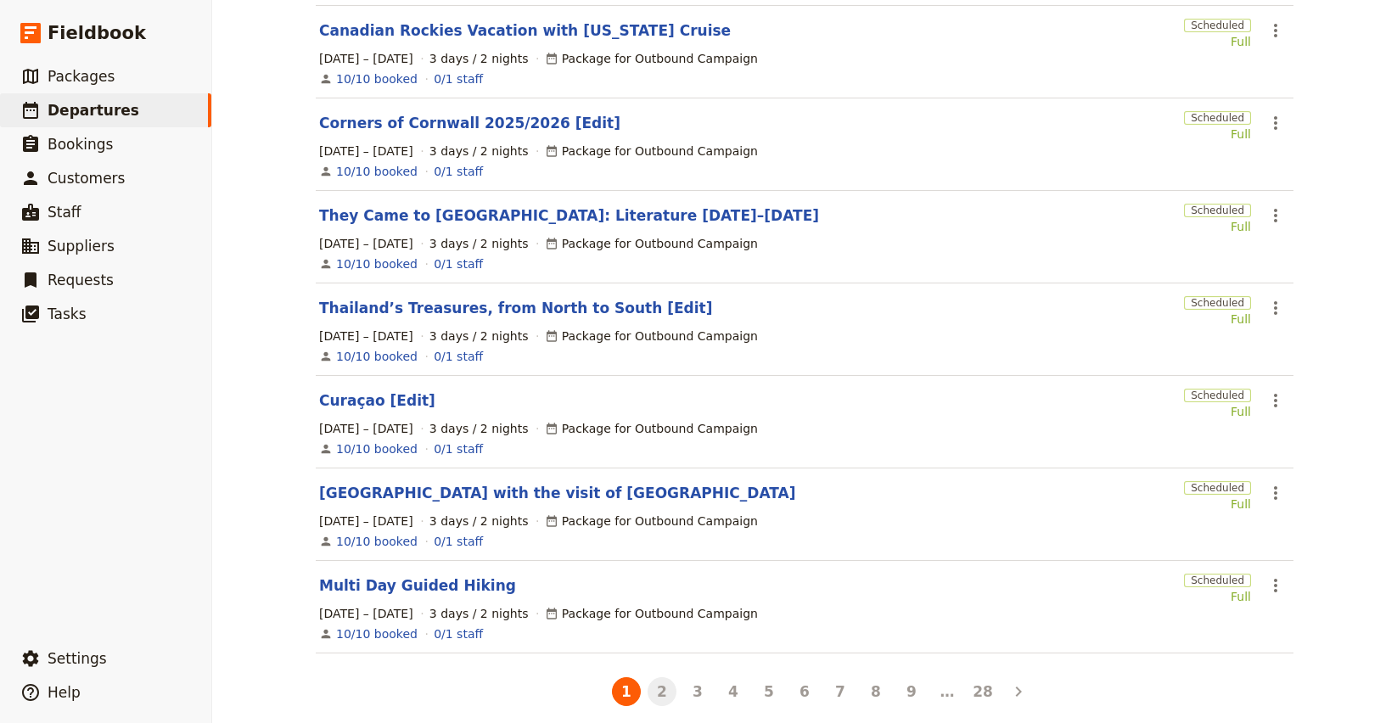
click at [664, 679] on button "2" at bounding box center [662, 691] width 29 height 29
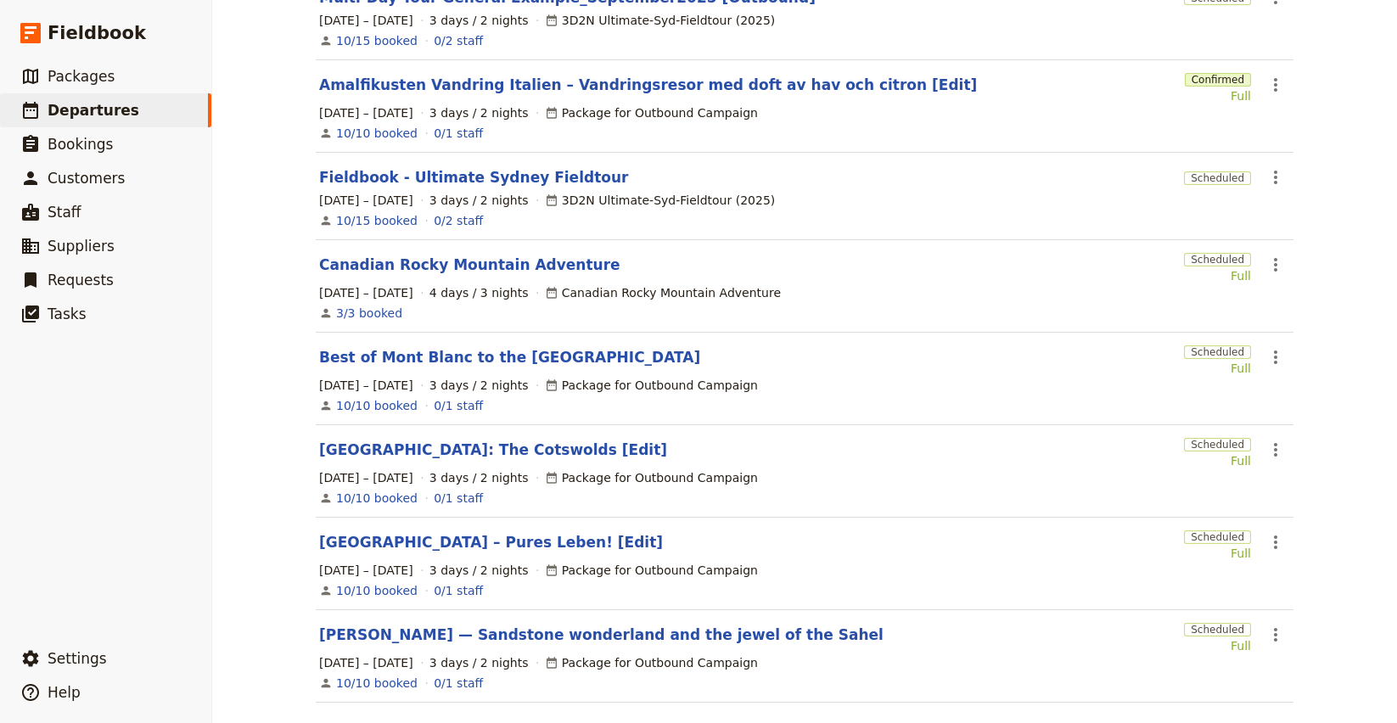
scroll to position [446, 0]
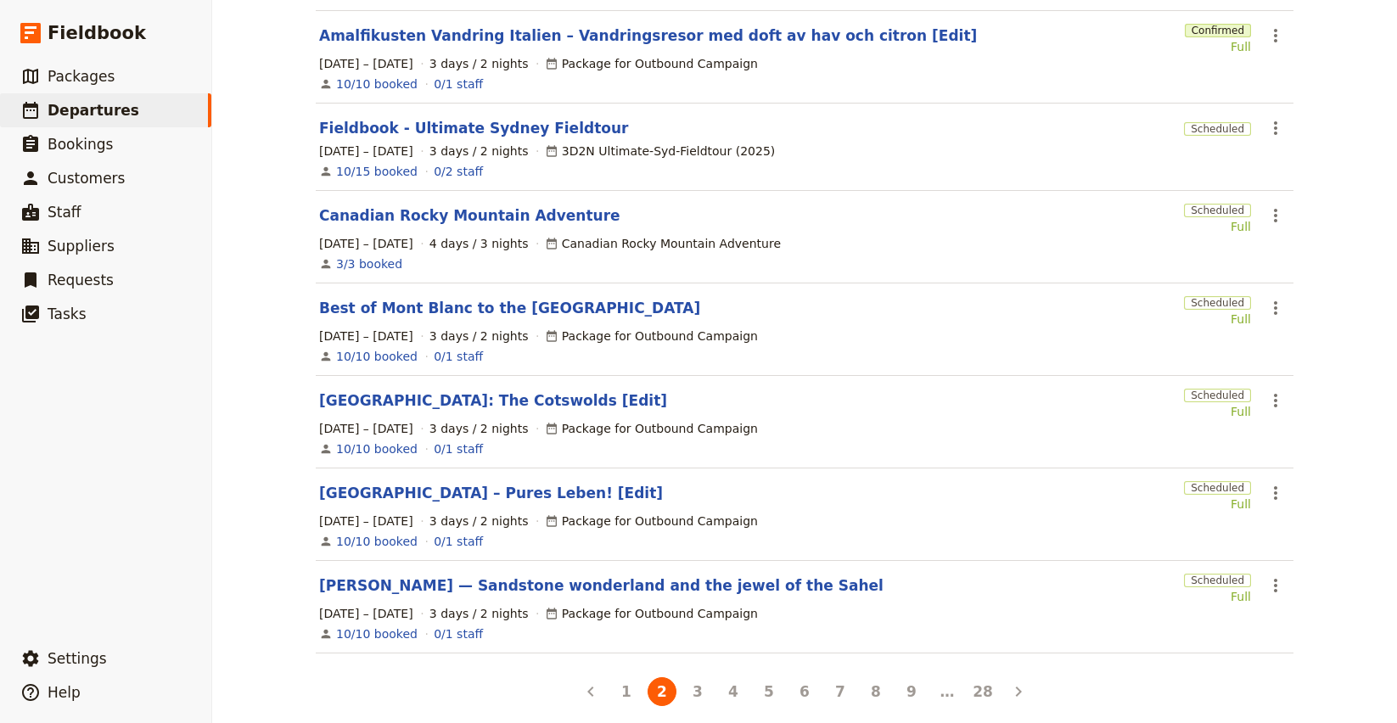
drag, startPoint x: 688, startPoint y: 675, endPoint x: 683, endPoint y: 662, distance: 13.7
click at [688, 677] on button "3" at bounding box center [697, 691] width 29 height 29
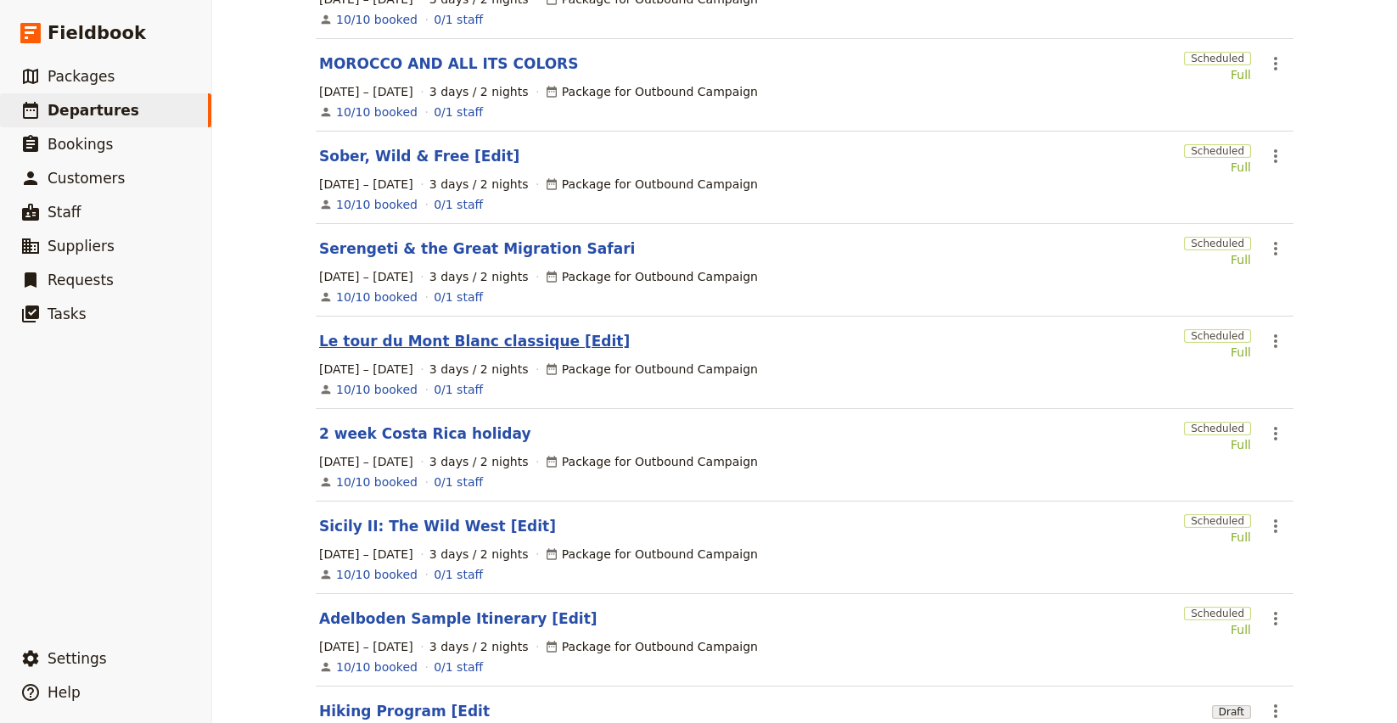
scroll to position [430, 0]
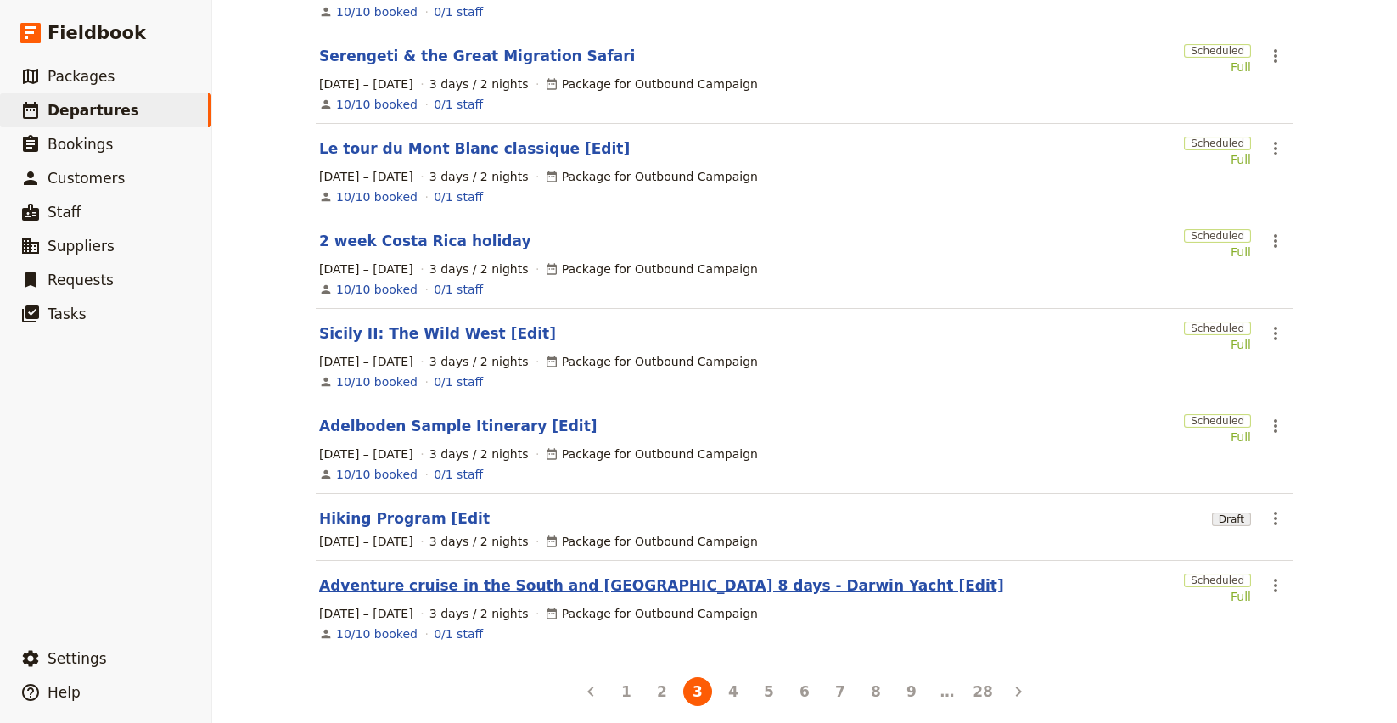
click at [531, 575] on link "Adventure cruise in the South and Central Galapagos Islands 8 days - Darwin Yac…" at bounding box center [661, 585] width 685 height 20
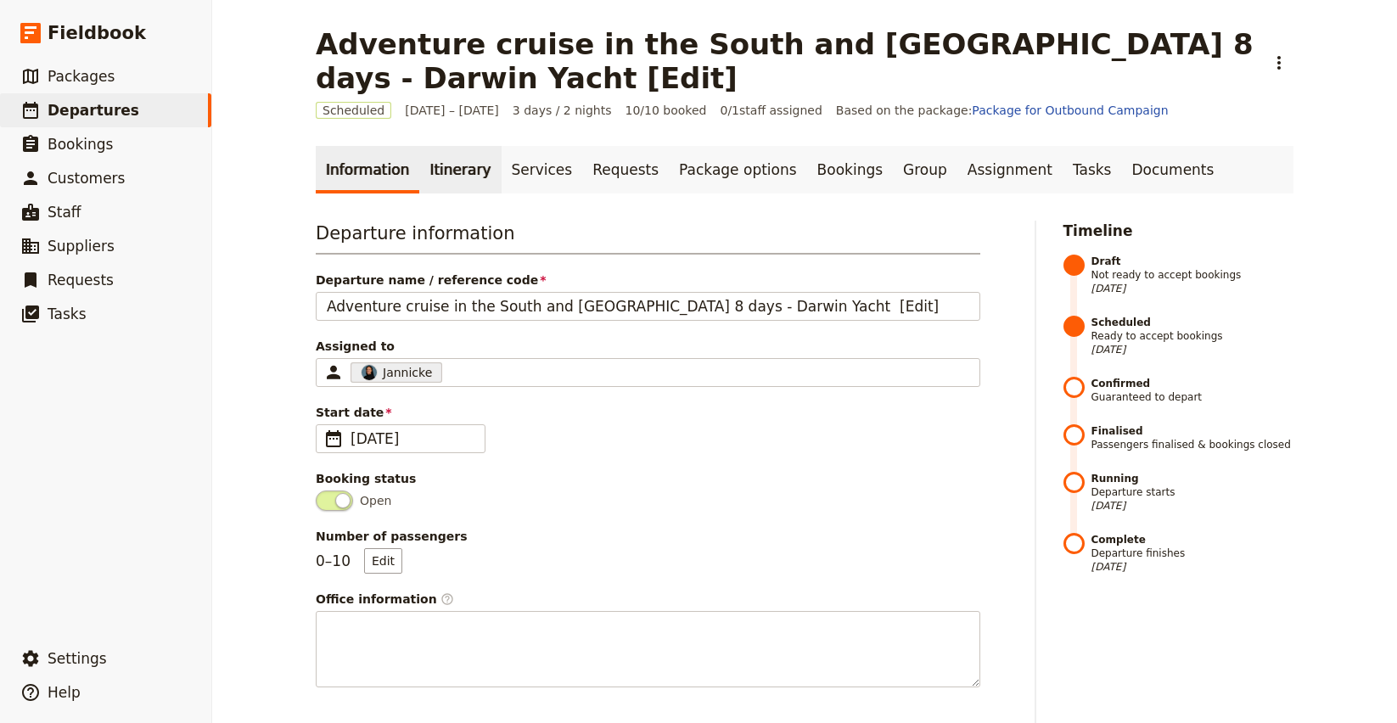
click at [427, 159] on link "Itinerary" at bounding box center [459, 170] width 81 height 48
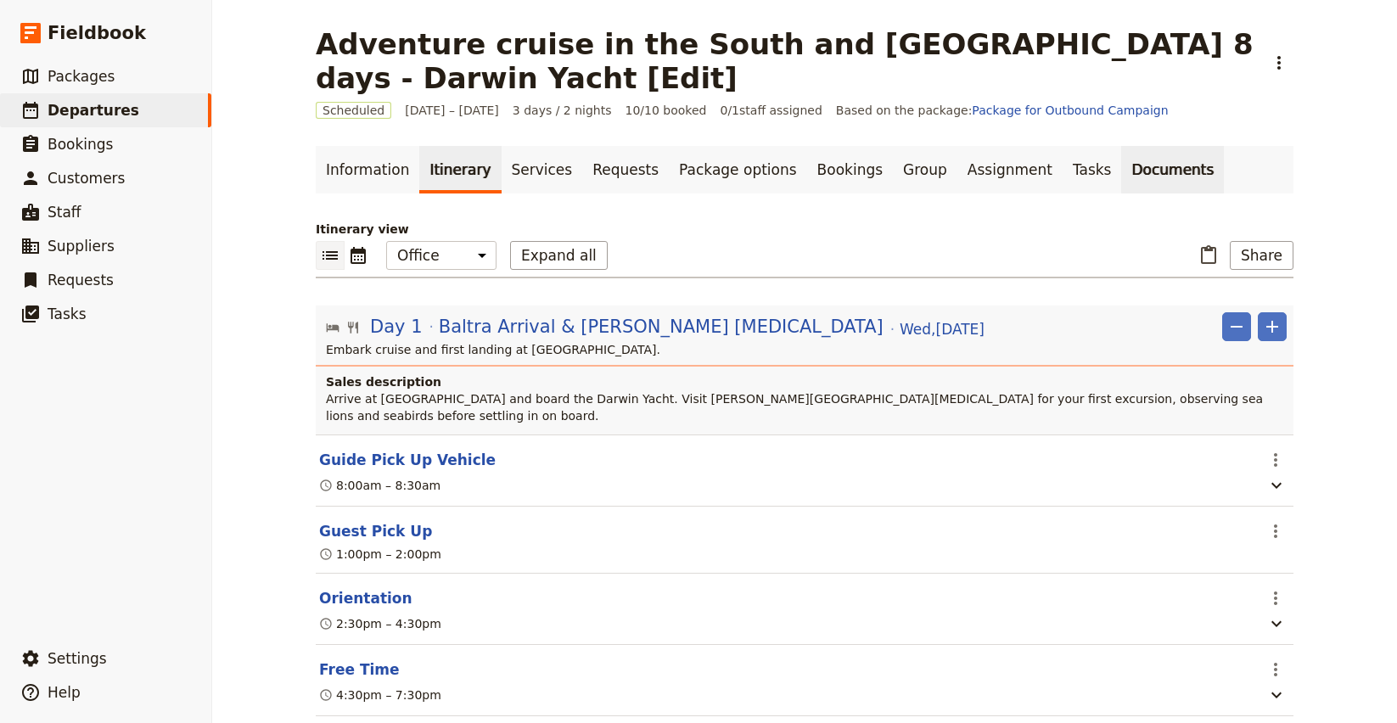
click at [1121, 165] on link "Documents" at bounding box center [1172, 170] width 103 height 48
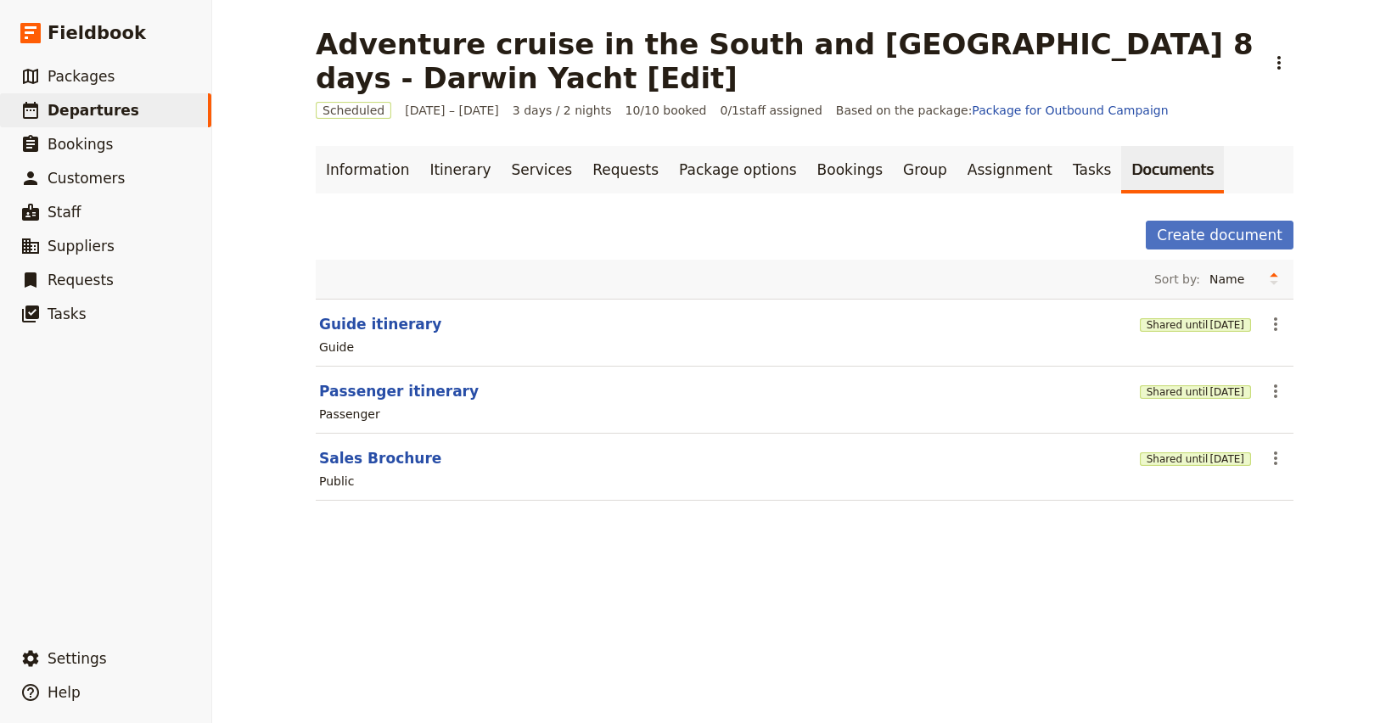
click at [364, 312] on section "Guide itinerary Shared until 4 Nov 2025 ​ Guide" at bounding box center [805, 333] width 978 height 68
click at [368, 324] on button "Guide itinerary" at bounding box center [380, 324] width 122 height 20
select select "STAFF"
select select "RUN_SHEET"
select select "LARGE"
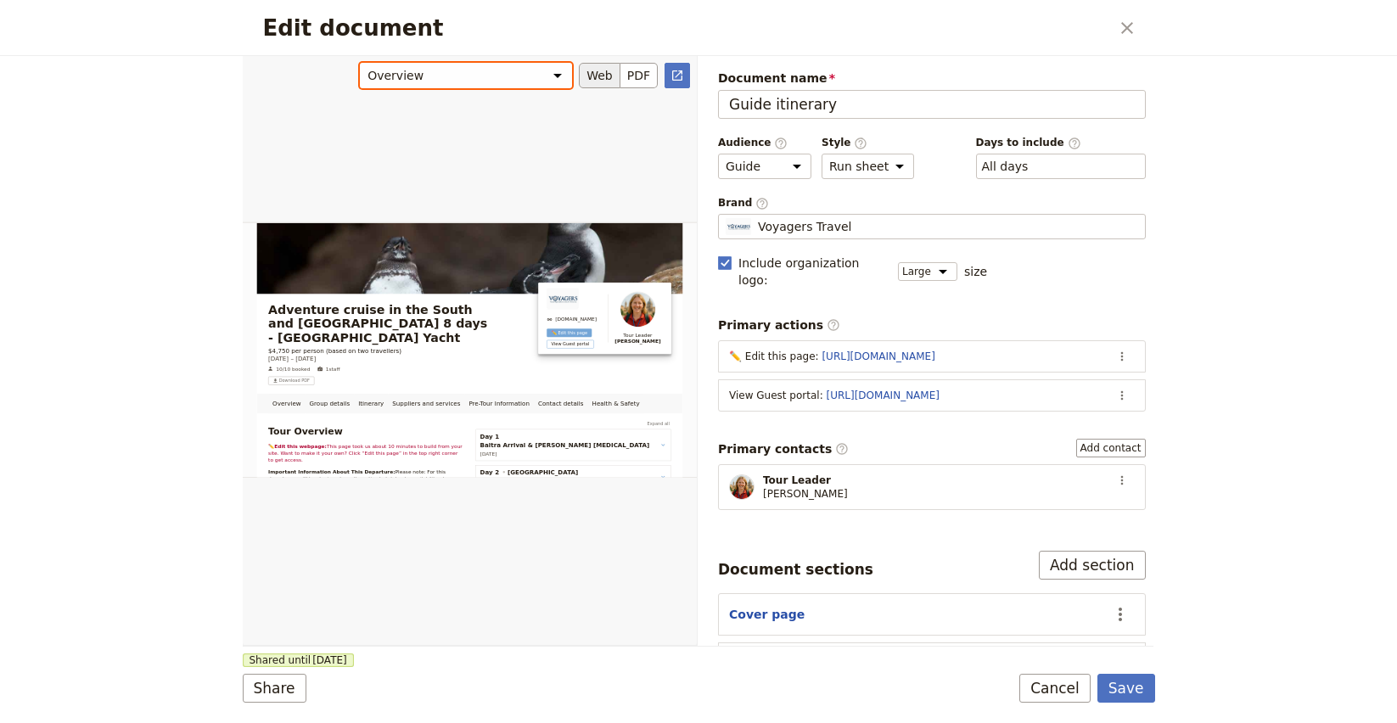
click at [496, 68] on select "Overview Group details Itinerary Suppliers and services Pre-Tour Information Co…" at bounding box center [466, 75] width 212 height 25
select select "68b68aa6a0420423ef2119ed"
click at [361, 63] on select "Overview Group details Itinerary Suppliers and services Pre-Tour Information Co…" at bounding box center [466, 75] width 212 height 25
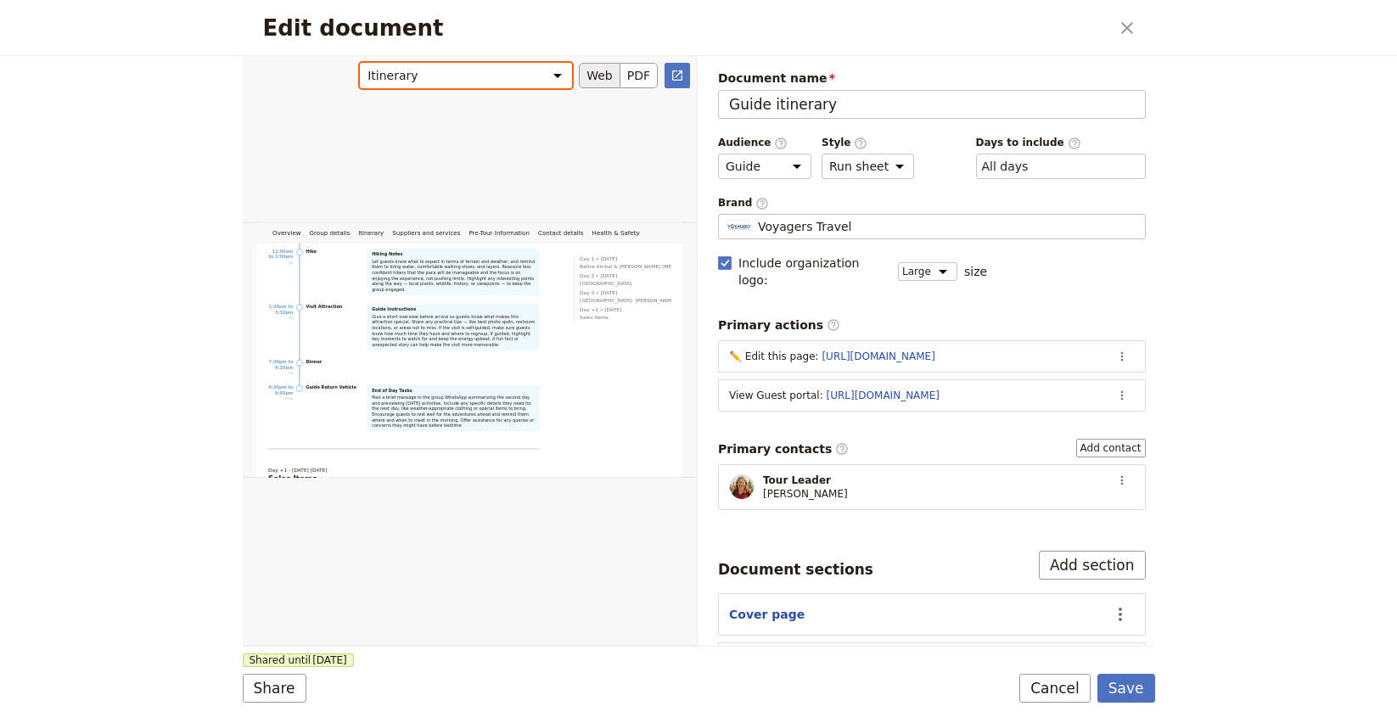
scroll to position [2286, 0]
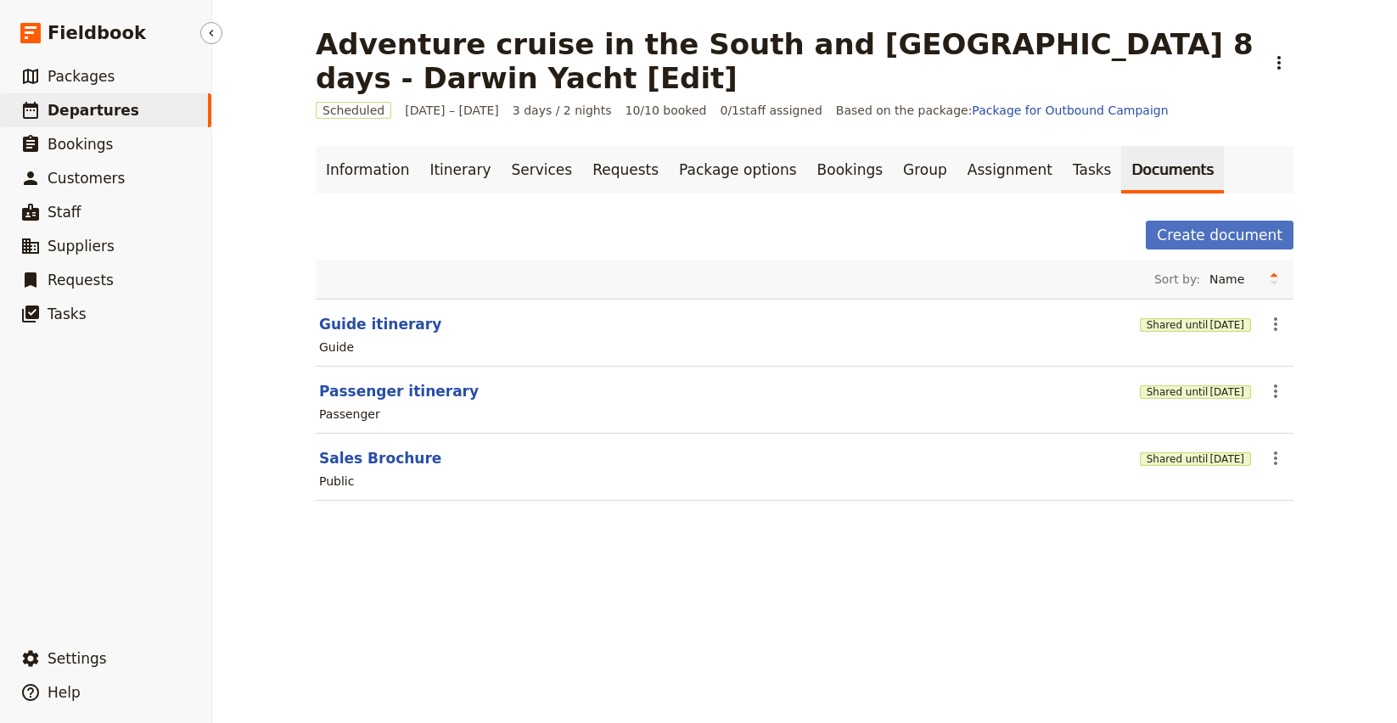
click at [126, 121] on link "​ Departures" at bounding box center [105, 110] width 211 height 34
select select "CREATED_AT"
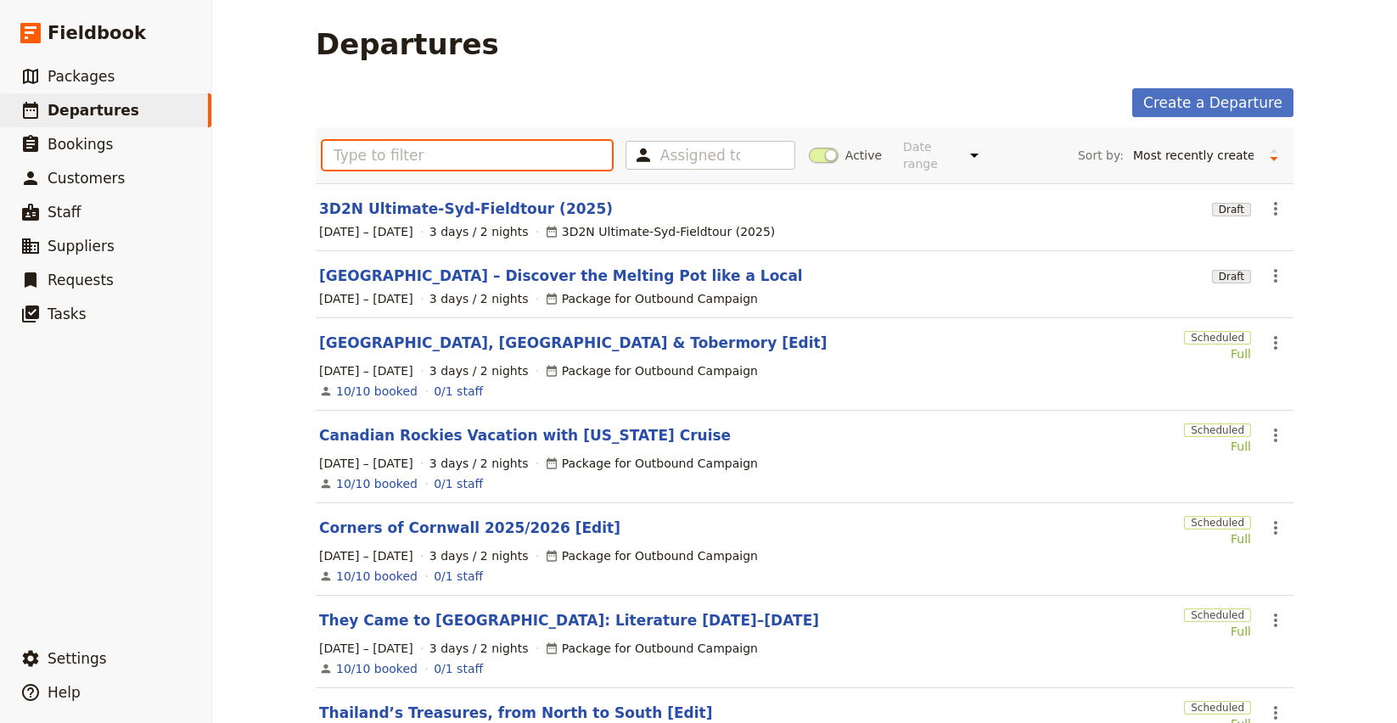
click at [385, 147] on input "text" at bounding box center [467, 155] width 289 height 29
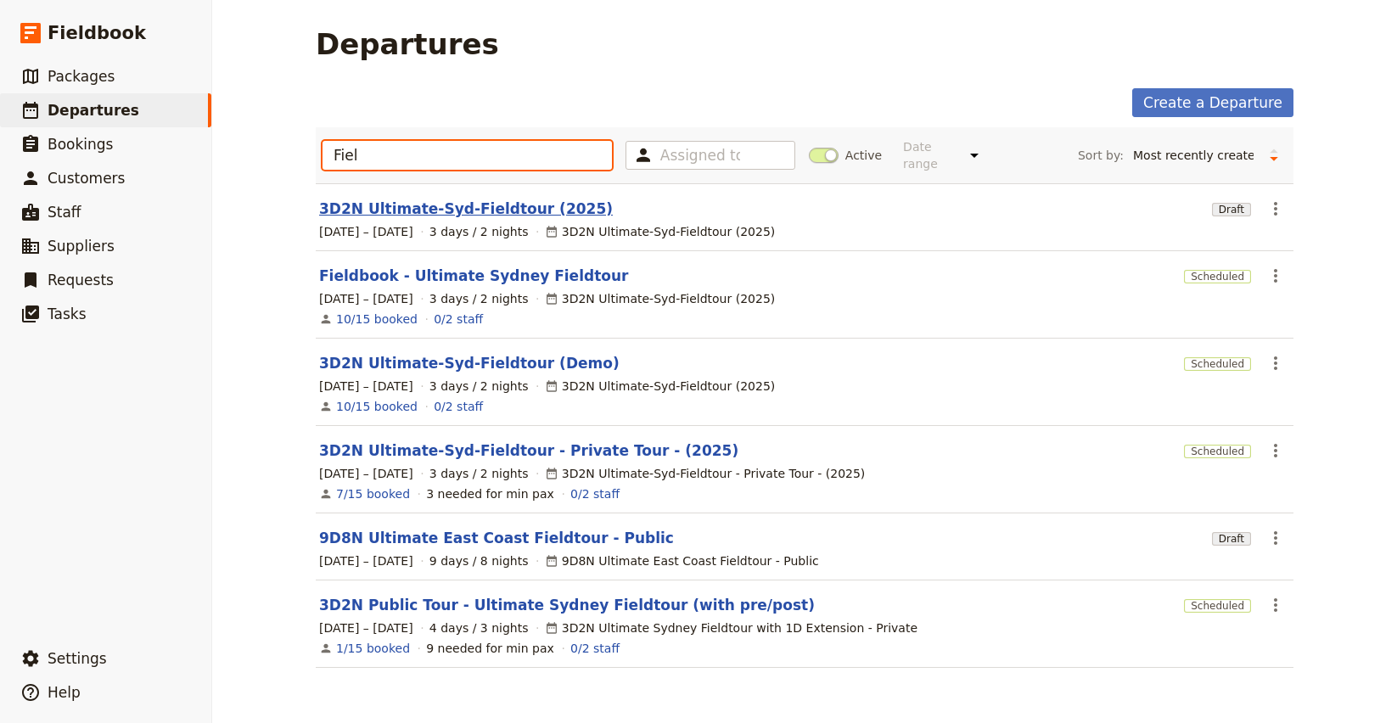
type input "Fiel"
click at [459, 199] on link "3D2N Ultimate-Syd-Fieldtour (2025)" at bounding box center [466, 209] width 294 height 20
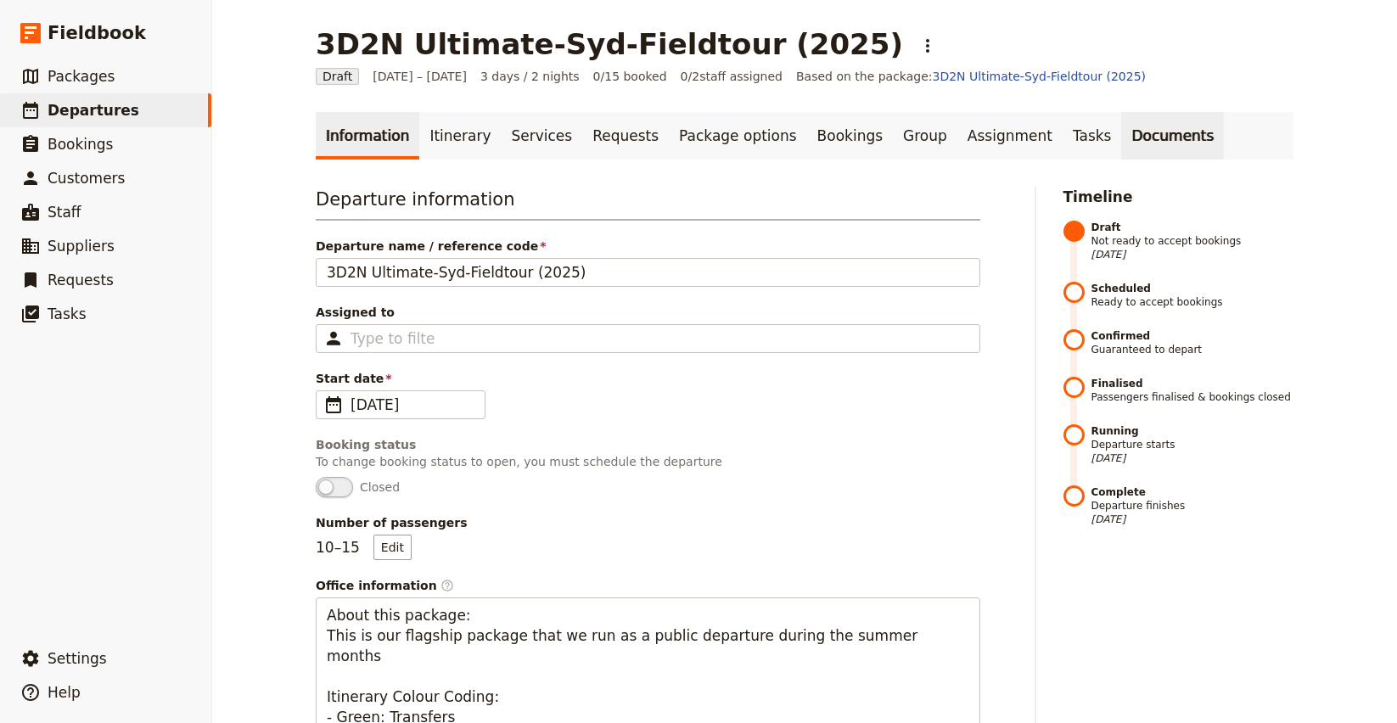
click at [1126, 137] on link "Documents" at bounding box center [1172, 136] width 103 height 48
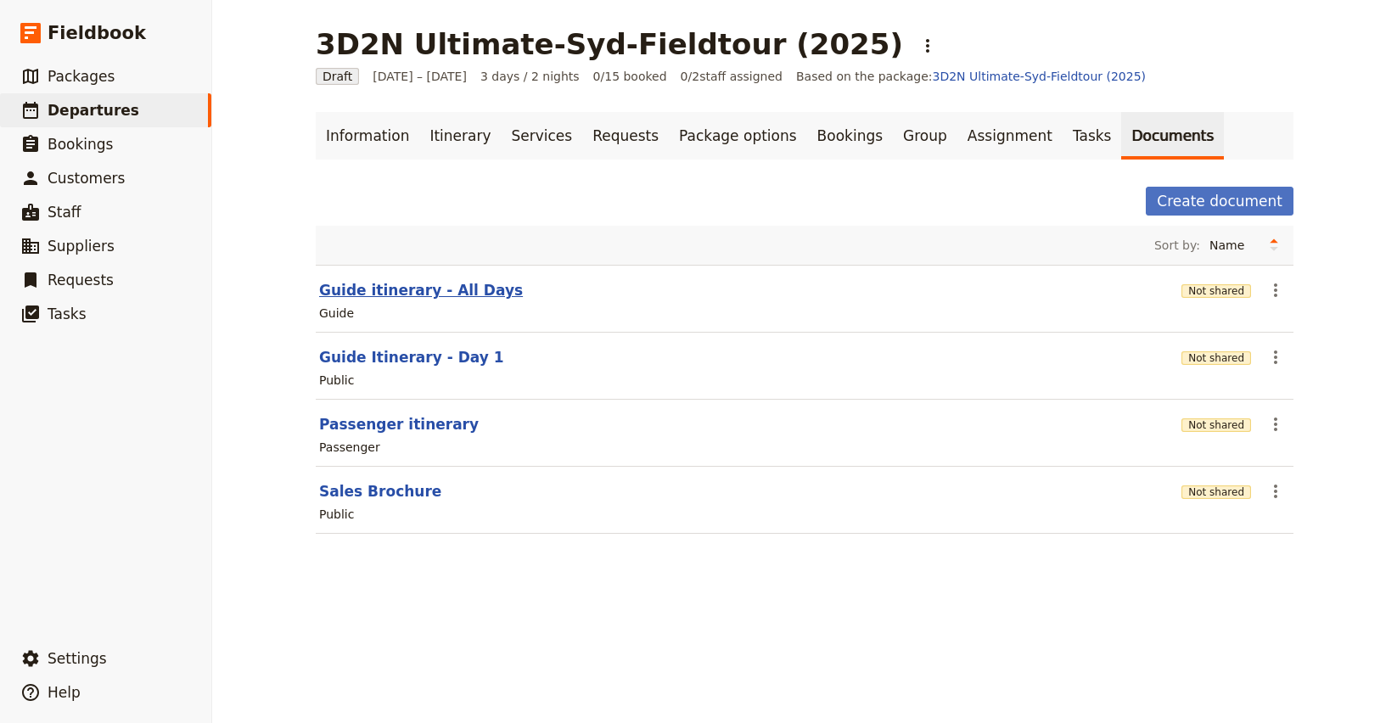
click at [386, 297] on button "Guide itinerary - All Days" at bounding box center [421, 290] width 204 height 20
select select "STAFF"
select select "RUN_SHEET"
select select "DEFAULT"
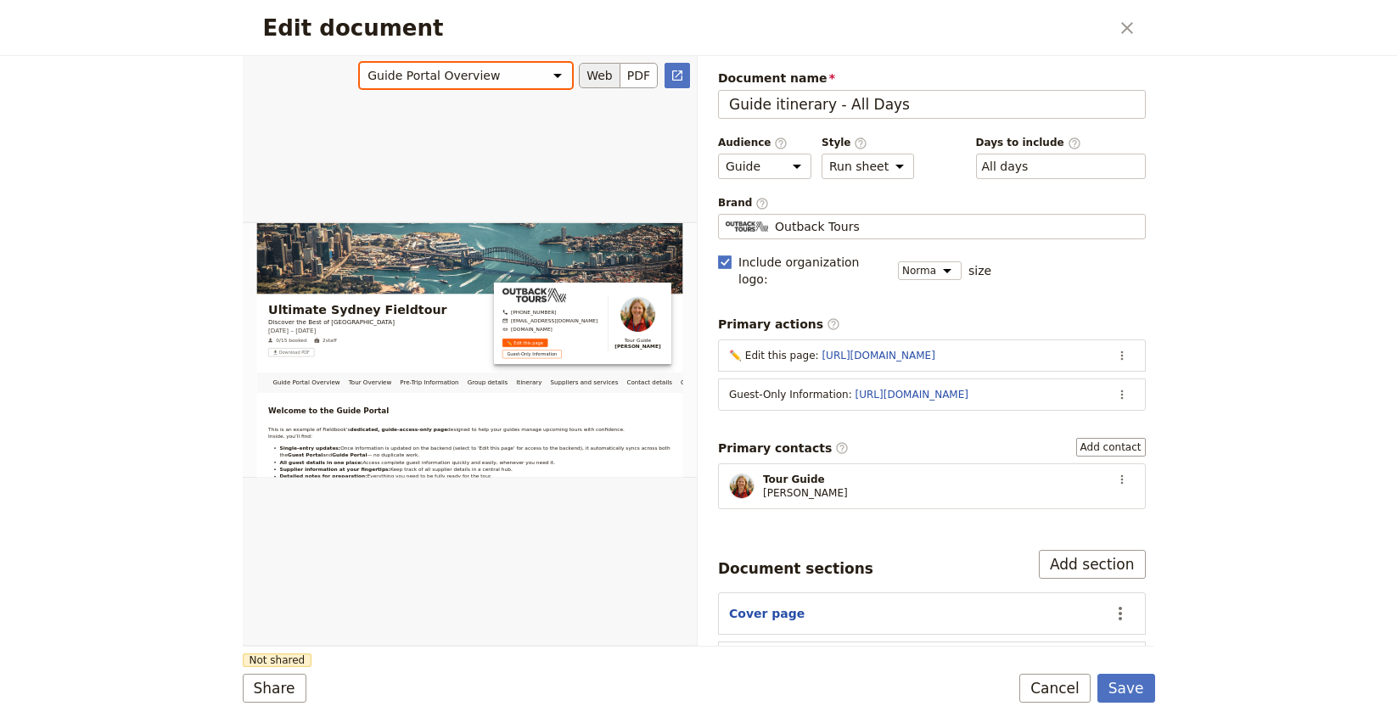
click at [479, 68] on select "Guide Portal Overview Tour Overview Pre-Trip Information Group details Itinerar…" at bounding box center [466, 75] width 212 height 25
select select "68c2b31b9cf246aeb5e2029c"
click at [361, 63] on select "Guide Portal Overview Tour Overview Pre-Trip Information Group details Itinerar…" at bounding box center [466, 75] width 212 height 25
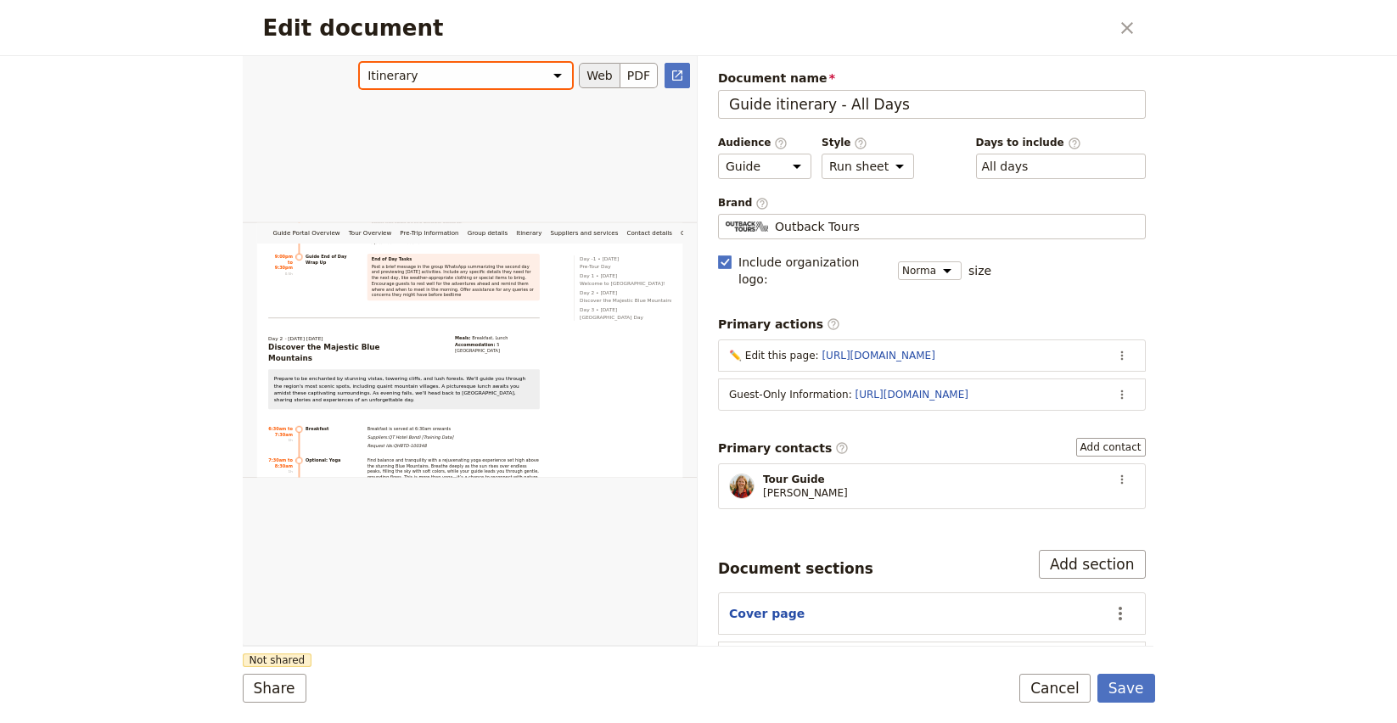
scroll to position [2155, 0]
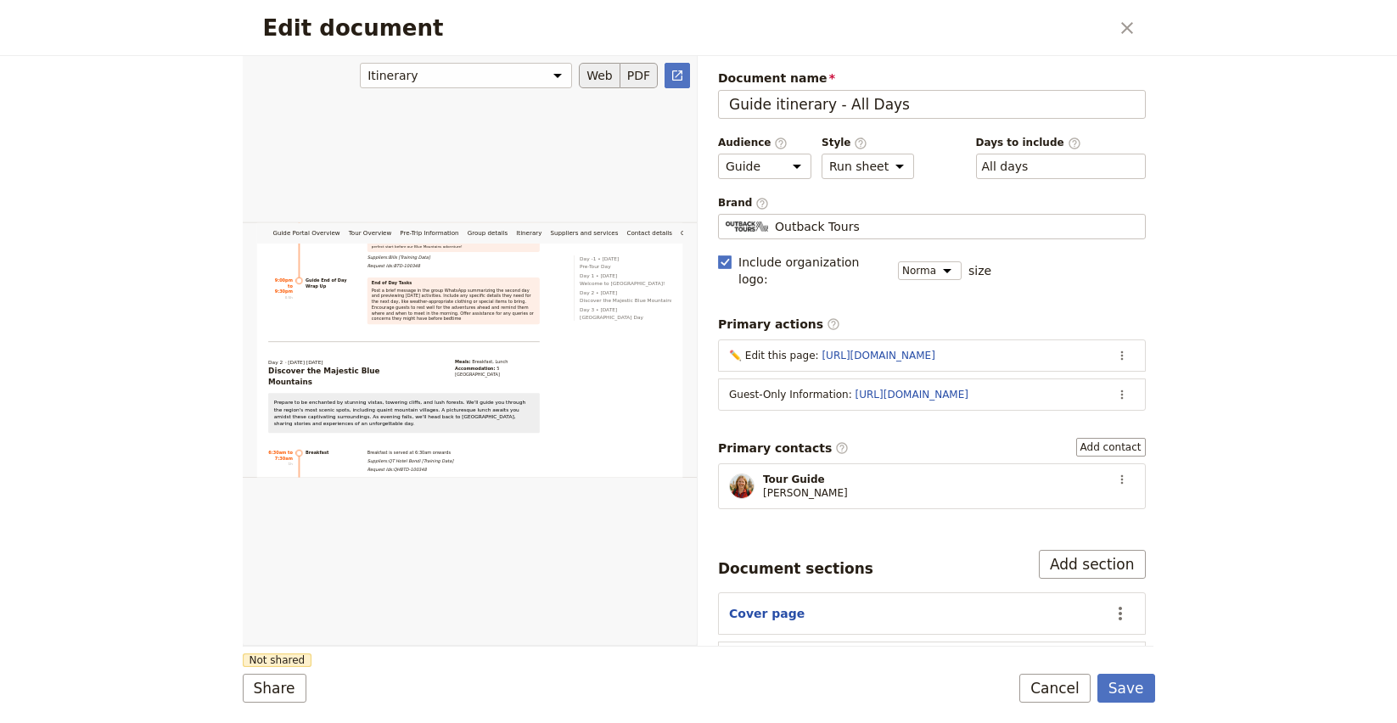
click at [637, 74] on button "PDF" at bounding box center [638, 75] width 37 height 25
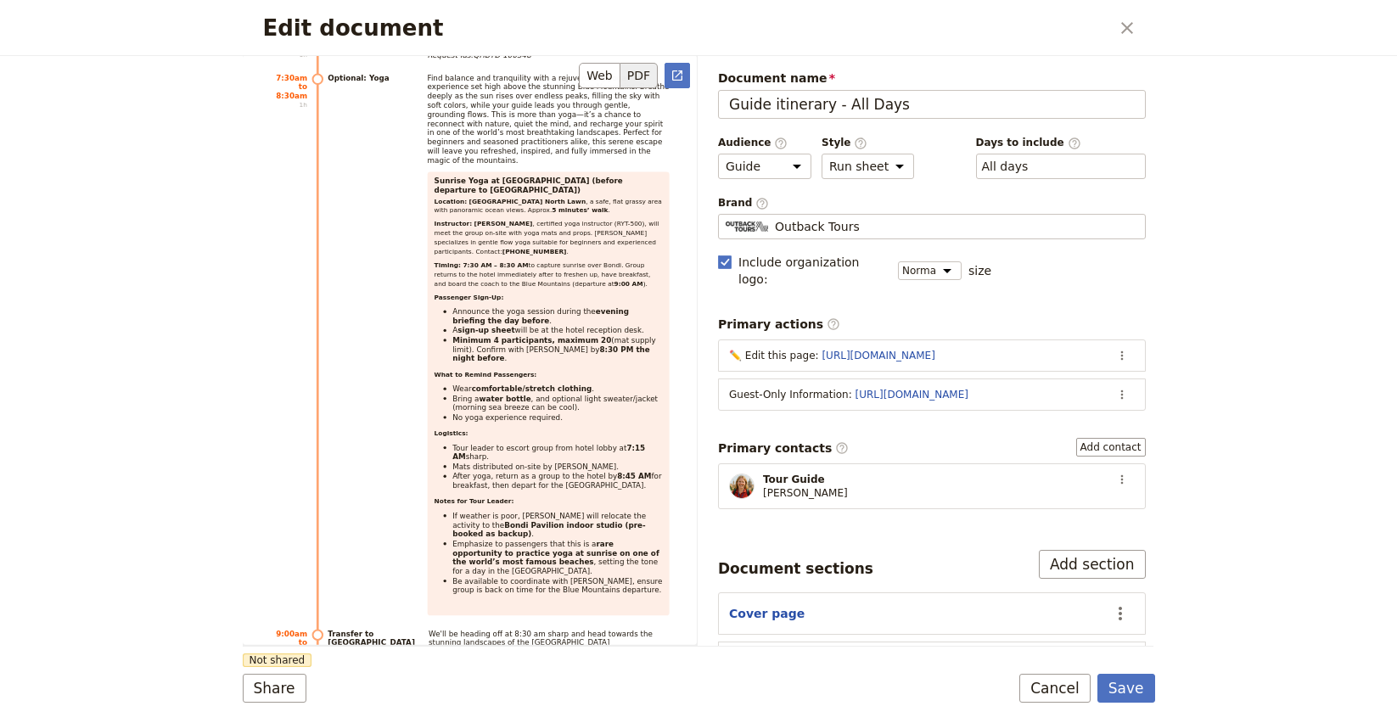
scroll to position [8500, 0]
drag, startPoint x: 1124, startPoint y: 38, endPoint x: 945, endPoint y: 136, distance: 203.2
click at [1124, 38] on button "​" at bounding box center [1127, 28] width 29 height 29
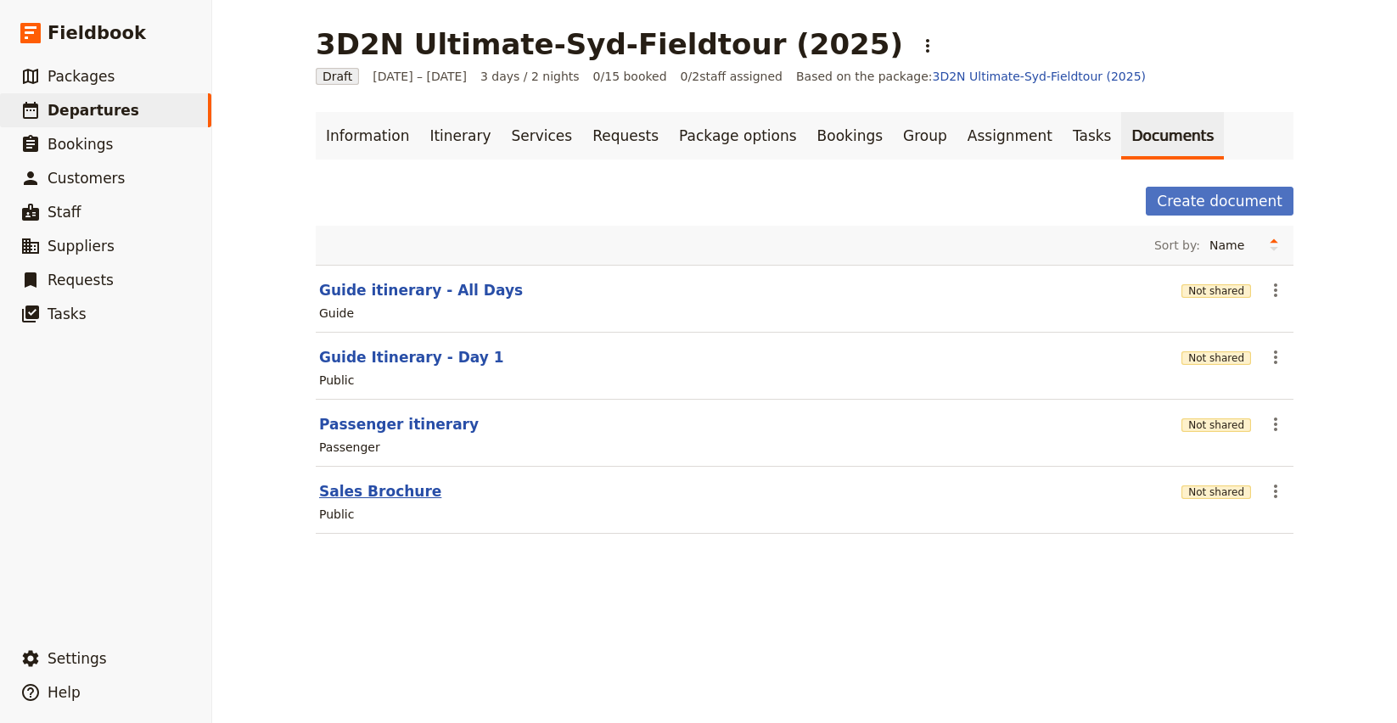
click at [359, 492] on button "Sales Brochure" at bounding box center [380, 491] width 122 height 20
select select "DEFAULT"
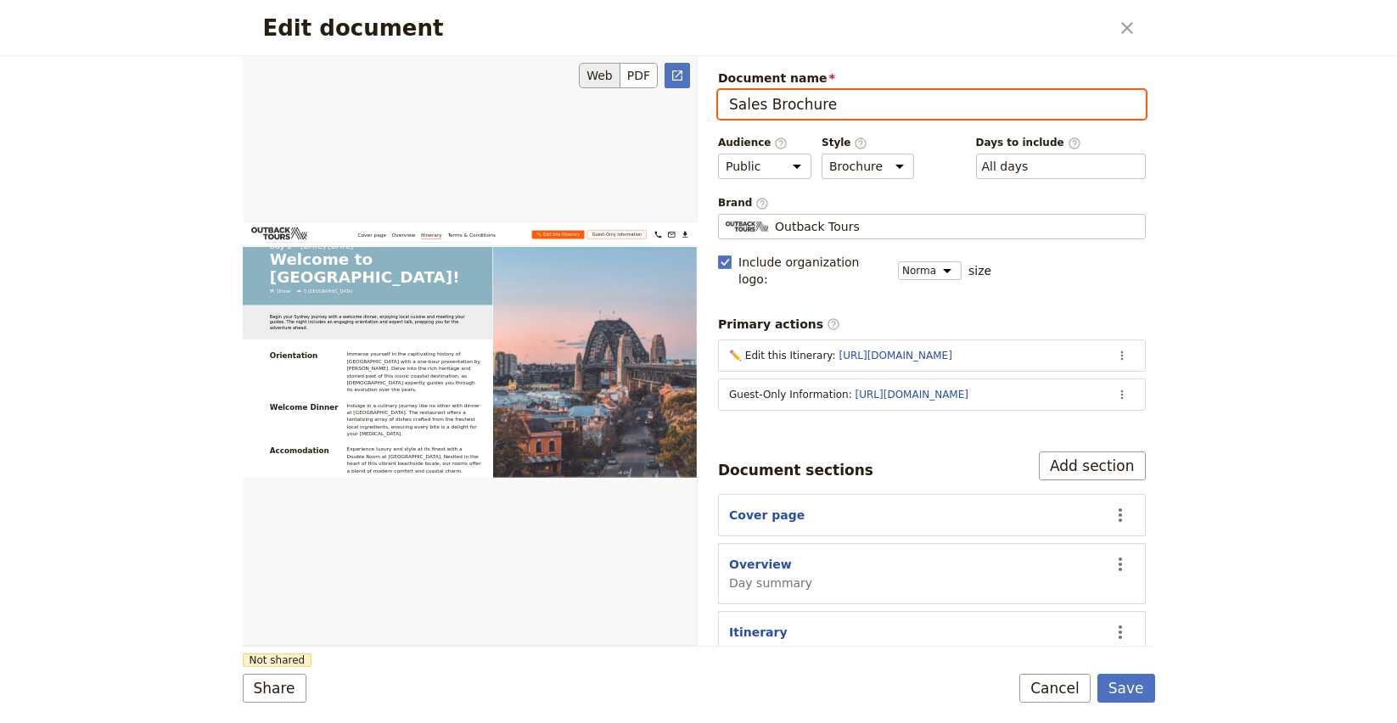
scroll to position [1779, 0]
click at [632, 70] on button "PDF" at bounding box center [638, 75] width 37 height 25
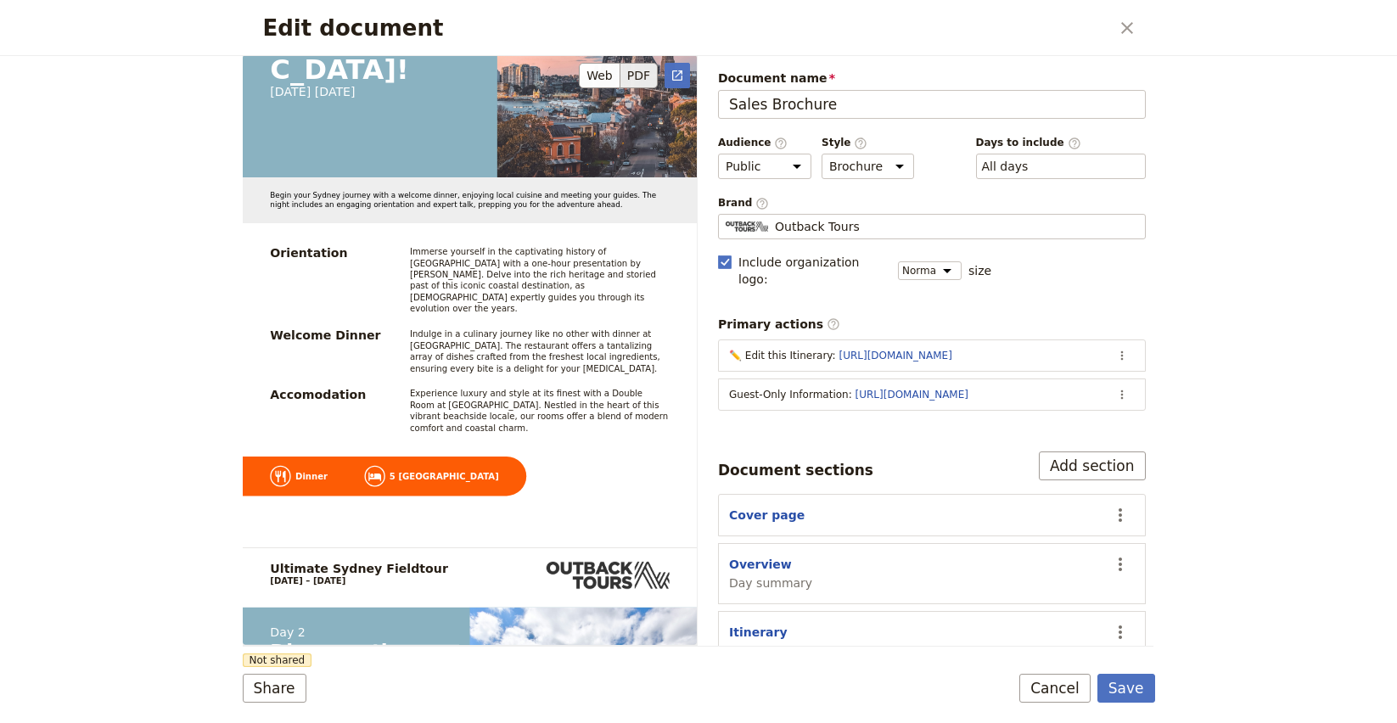
scroll to position [3177, 0]
